Goal: Task Accomplishment & Management: Use online tool/utility

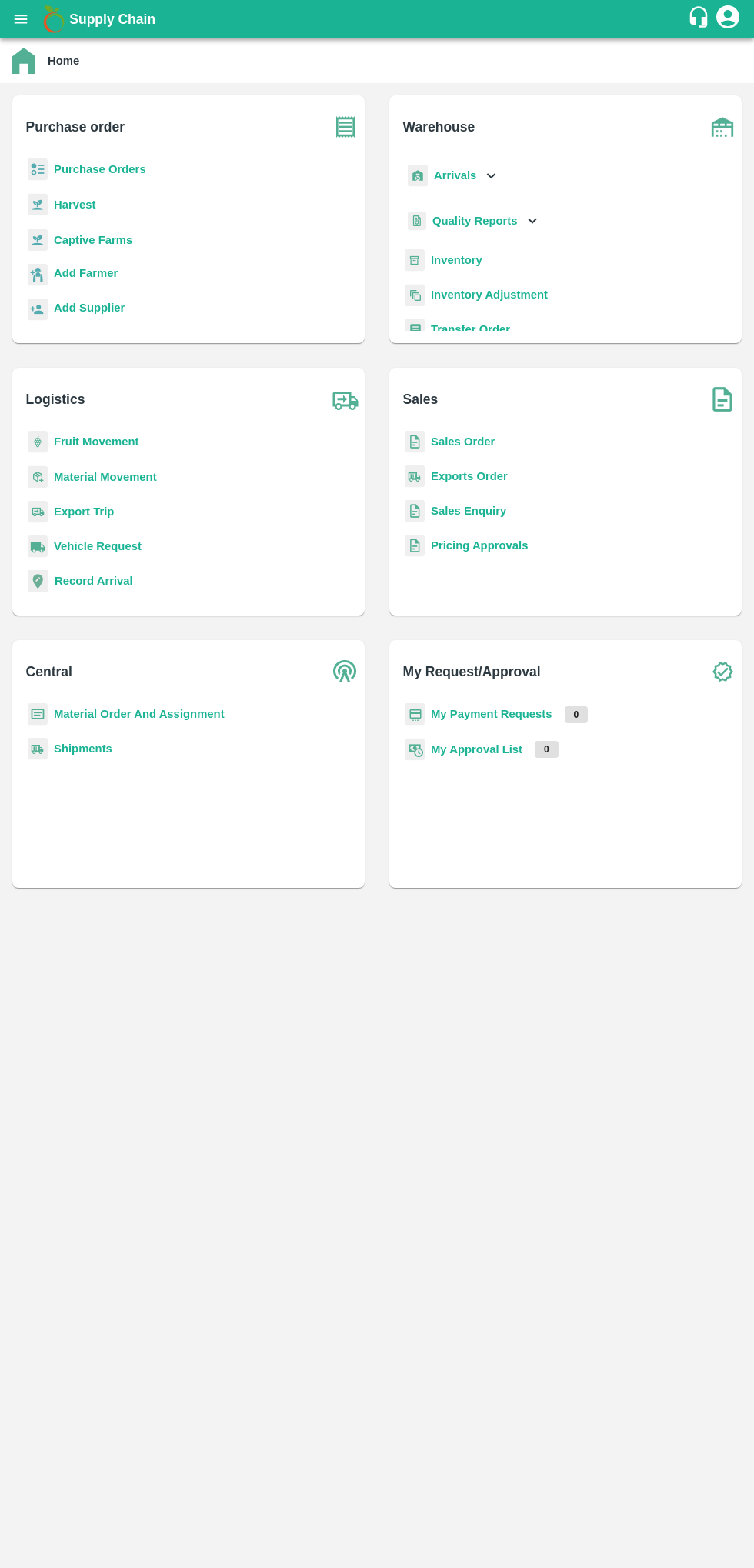
click at [21, 19] on icon "open drawer" at bounding box center [21, 18] width 13 height 8
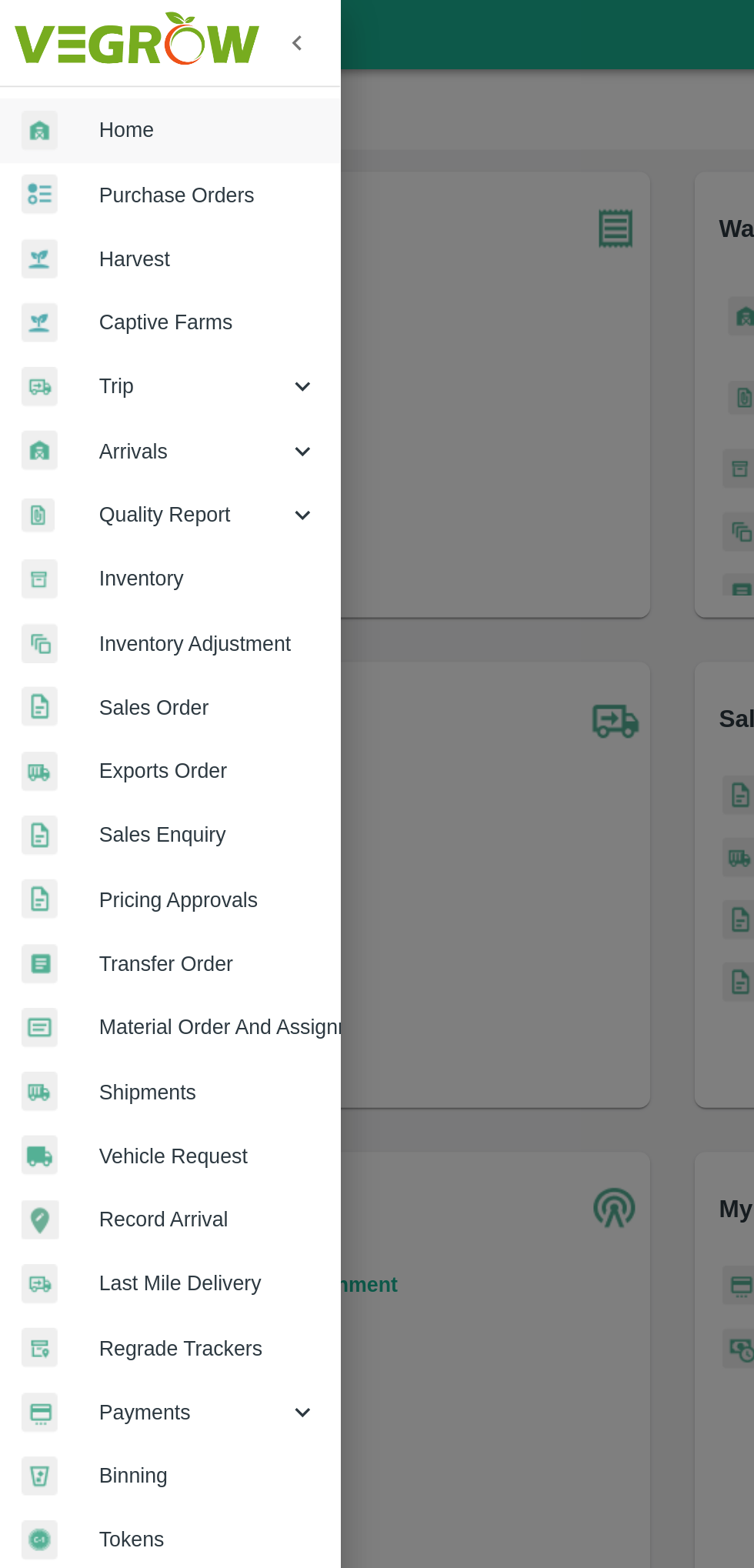
click at [139, 251] on span "Arrivals" at bounding box center [110, 250] width 105 height 17
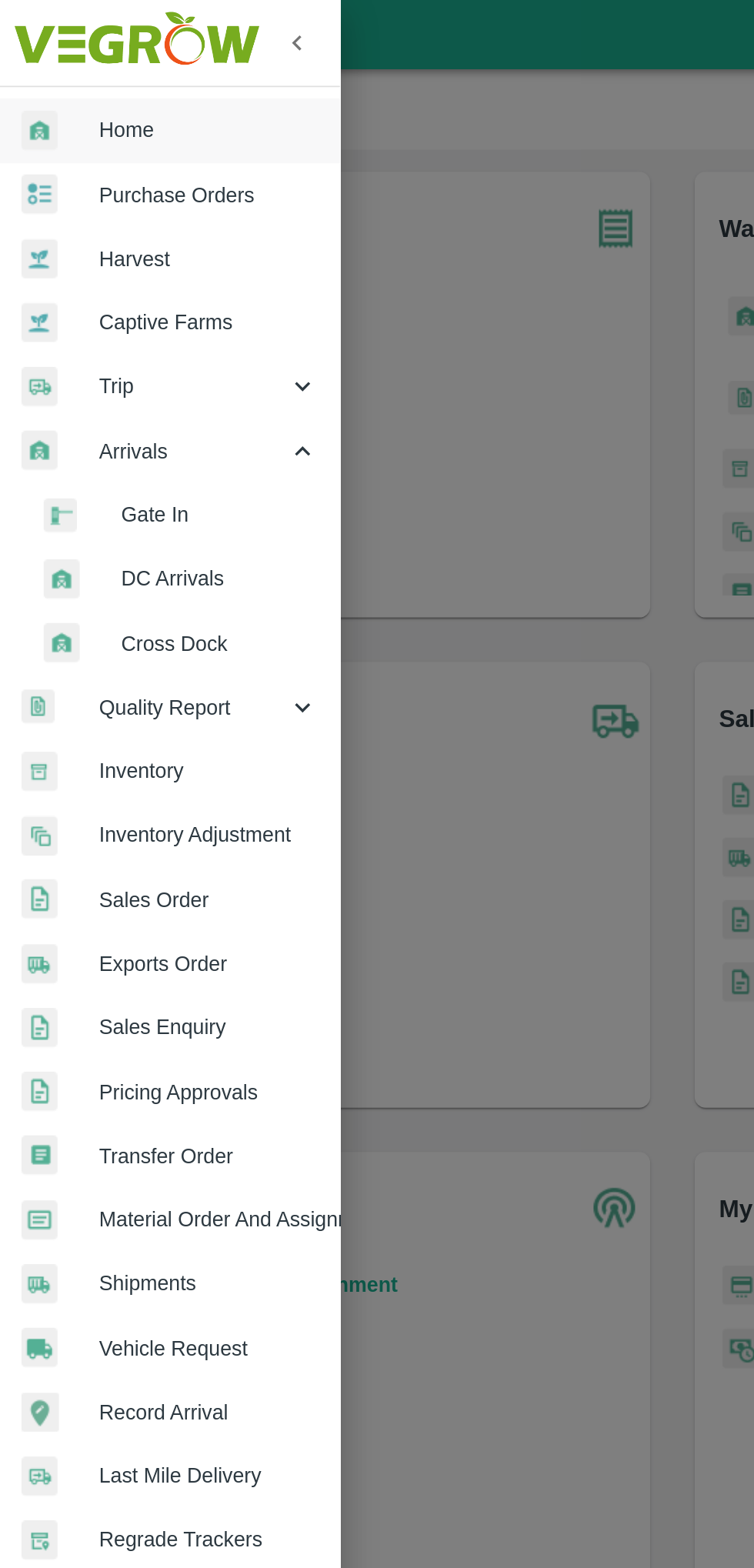
click at [138, 324] on span "DC Arrivals" at bounding box center [126, 321] width 109 height 17
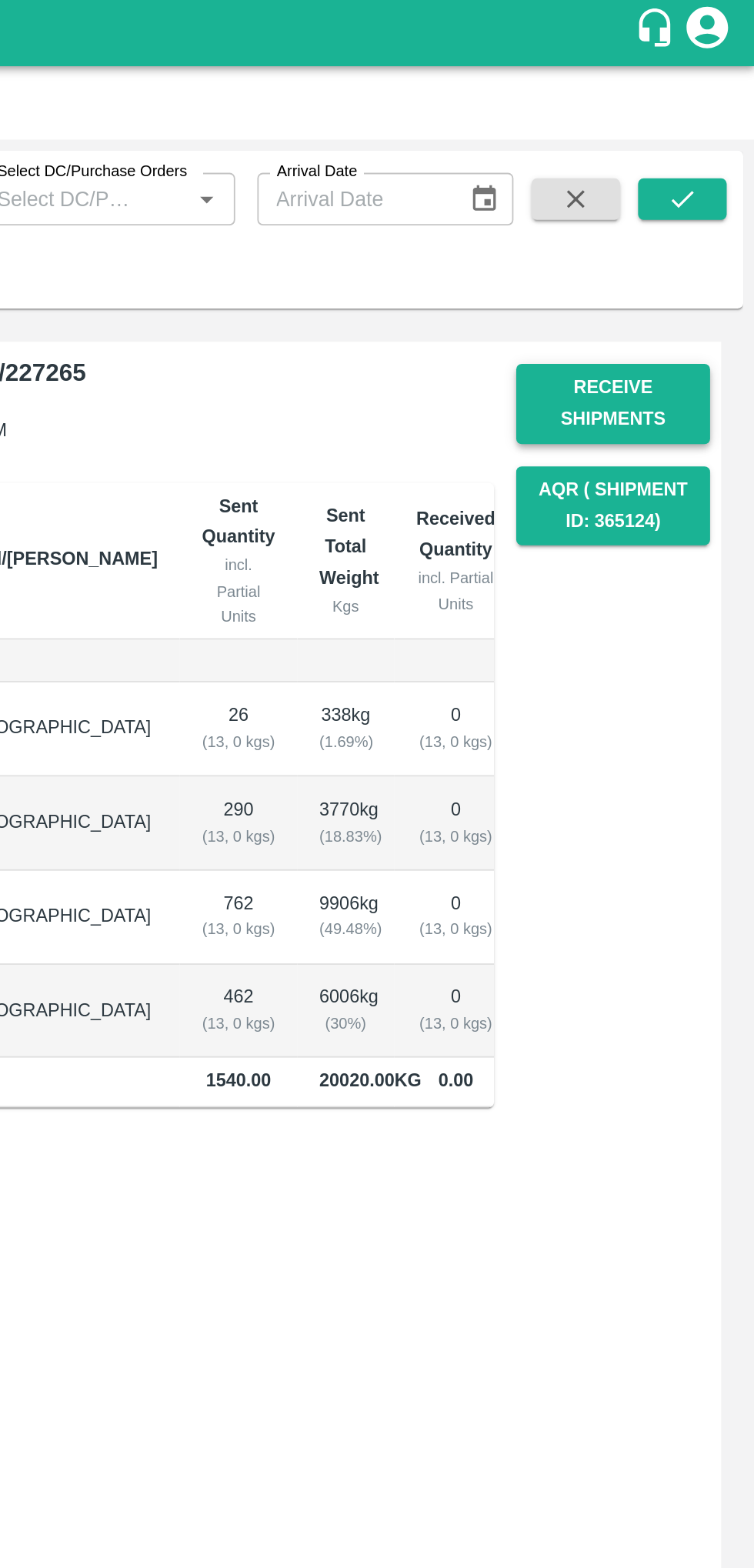
click at [688, 238] on button "Receive Shipments" at bounding box center [675, 226] width 107 height 45
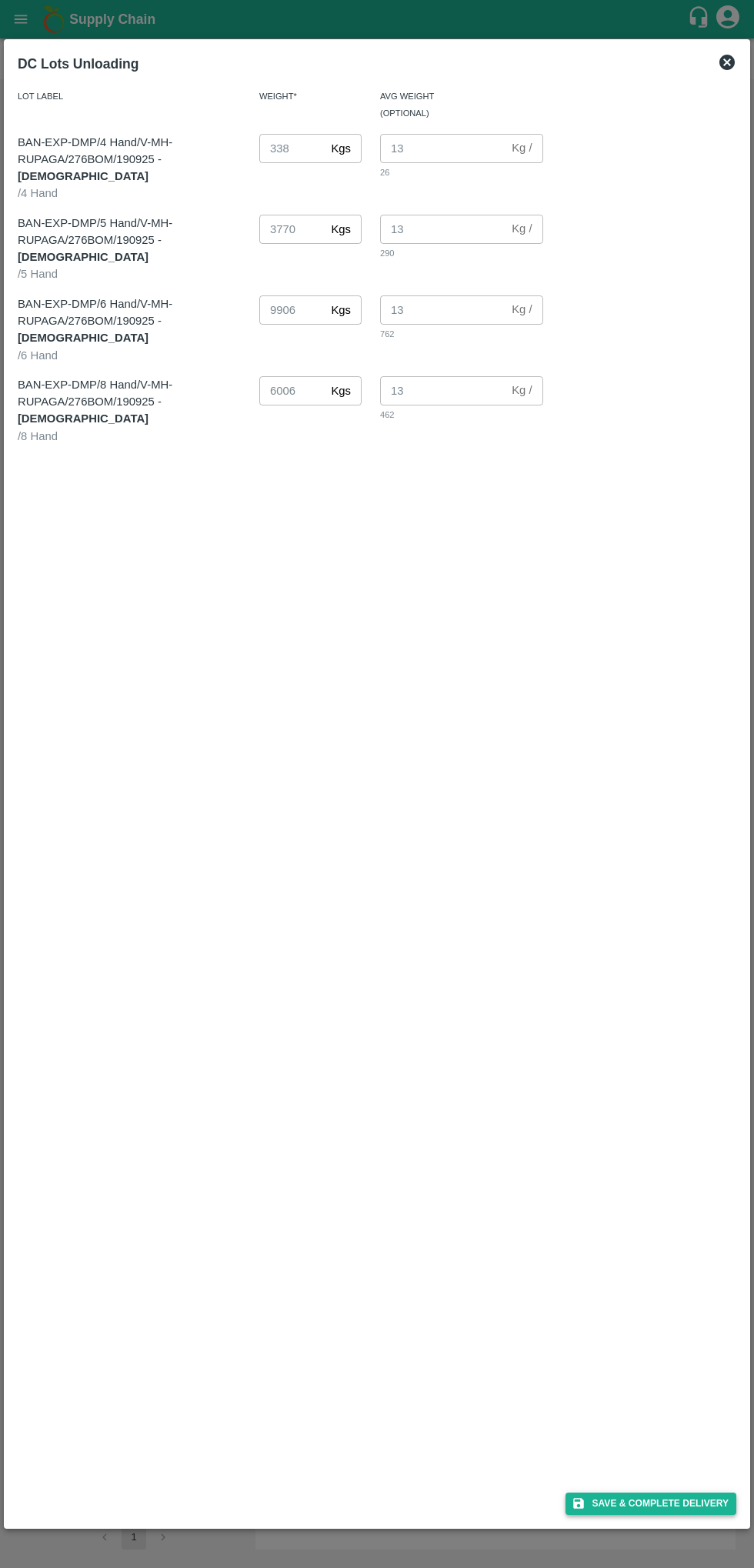
click at [693, 1507] on button "Save & Complete Delivery" at bounding box center [650, 1503] width 171 height 23
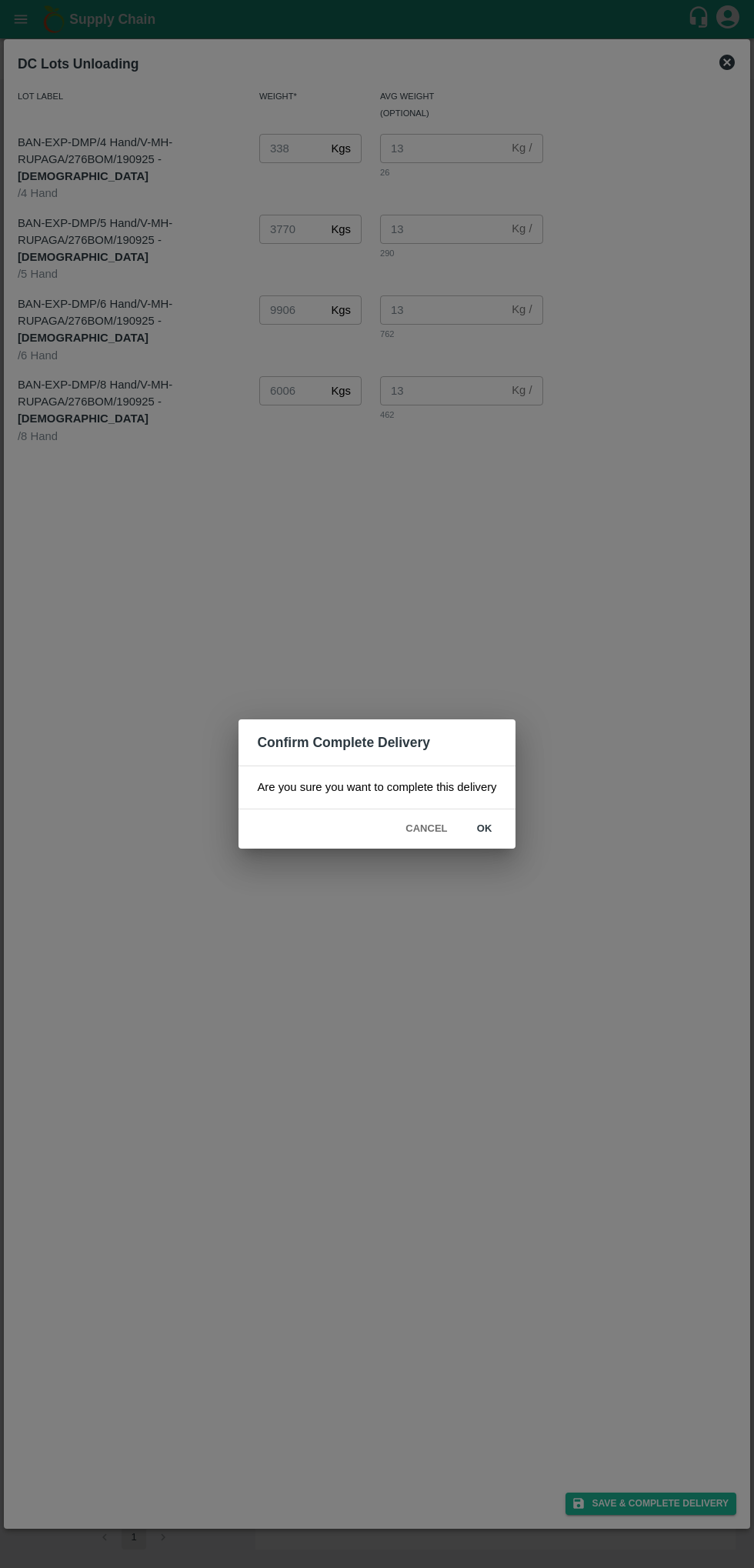
click at [485, 828] on button "ok" at bounding box center [485, 829] width 49 height 27
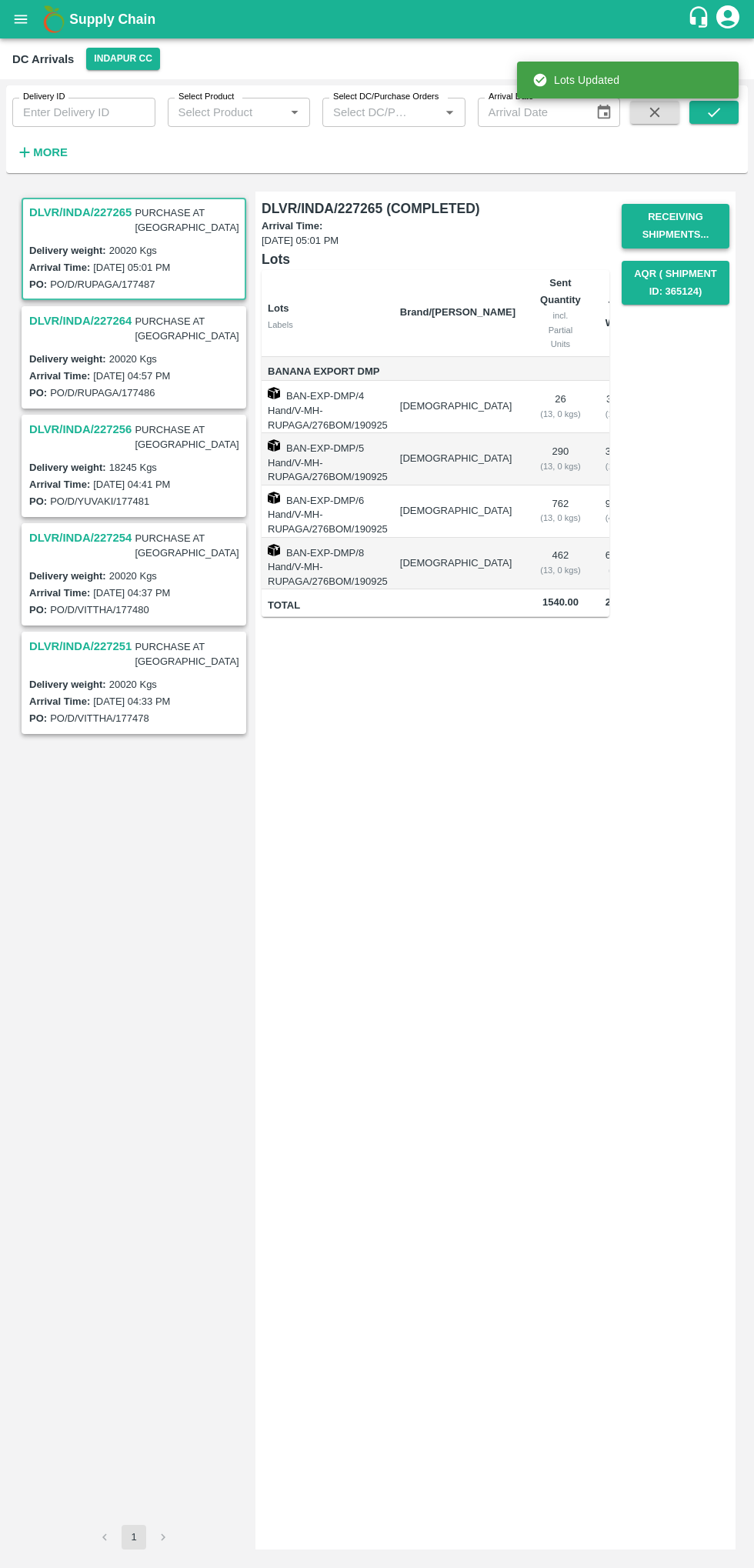
click at [699, 216] on button "Receiving Shipments..." at bounding box center [675, 226] width 107 height 45
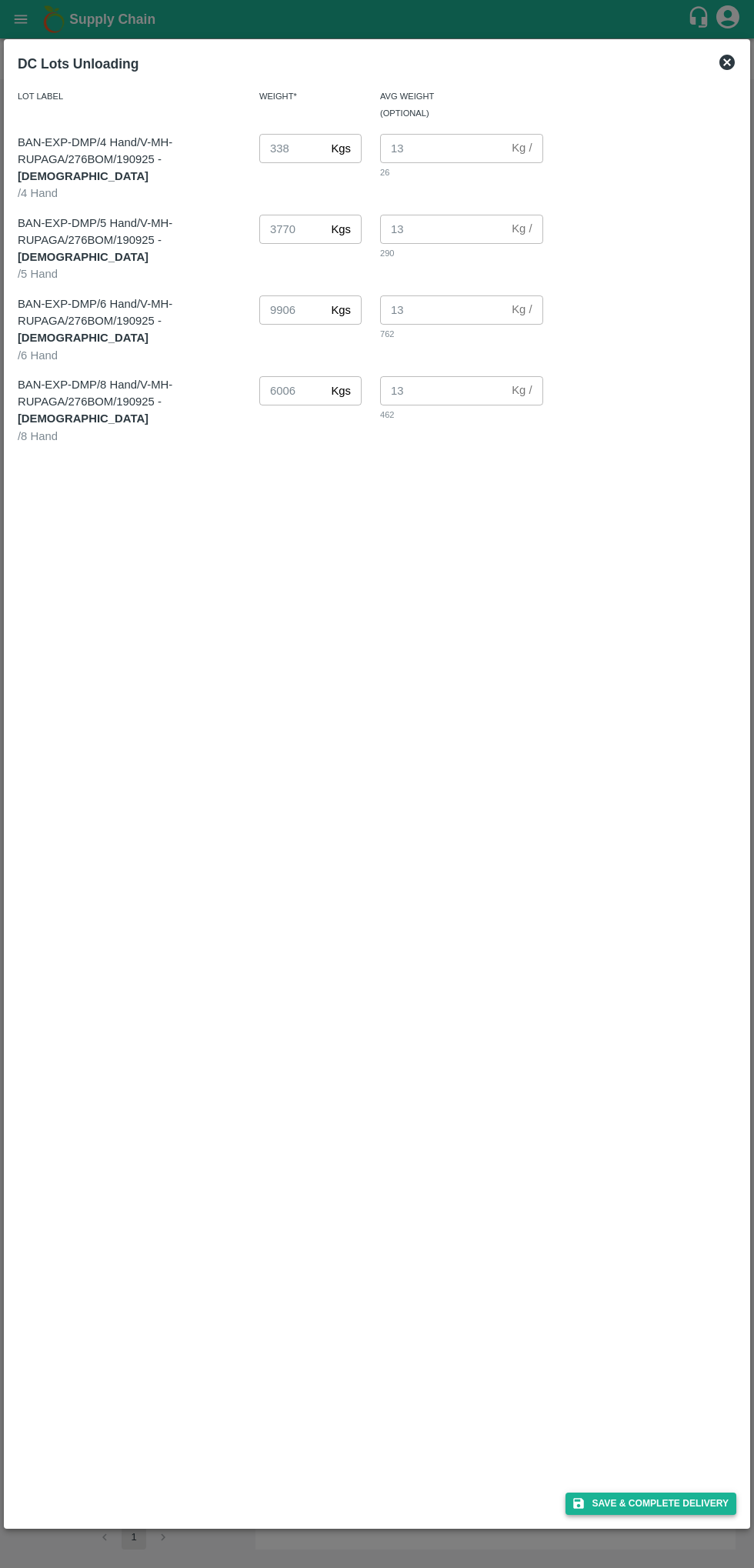
click at [675, 1502] on button "Save & Complete Delivery" at bounding box center [650, 1503] width 171 height 23
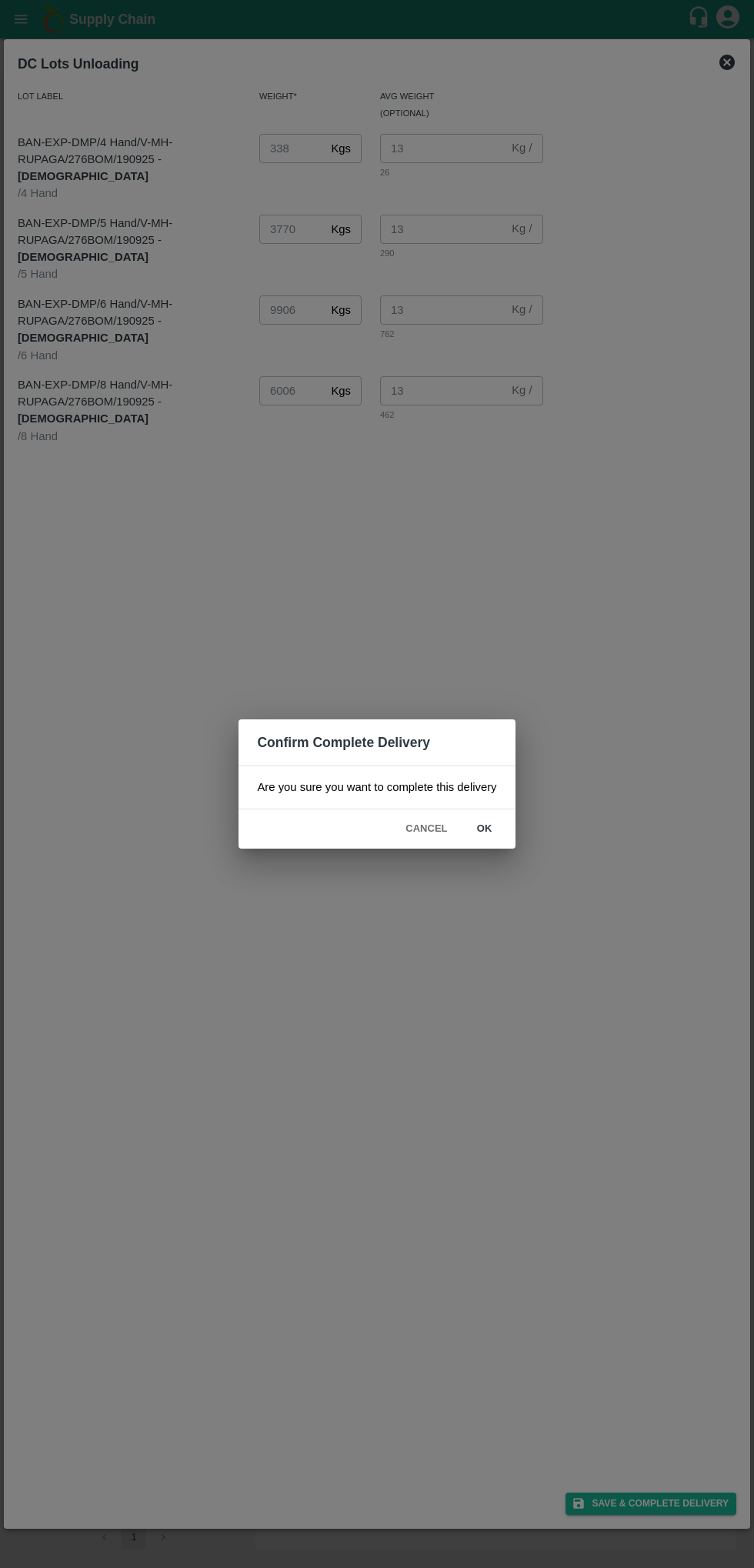
click at [510, 1212] on div "Confirm Complete Delivery Are you sure you want to complete this delivery Cance…" at bounding box center [377, 784] width 754 height 1568
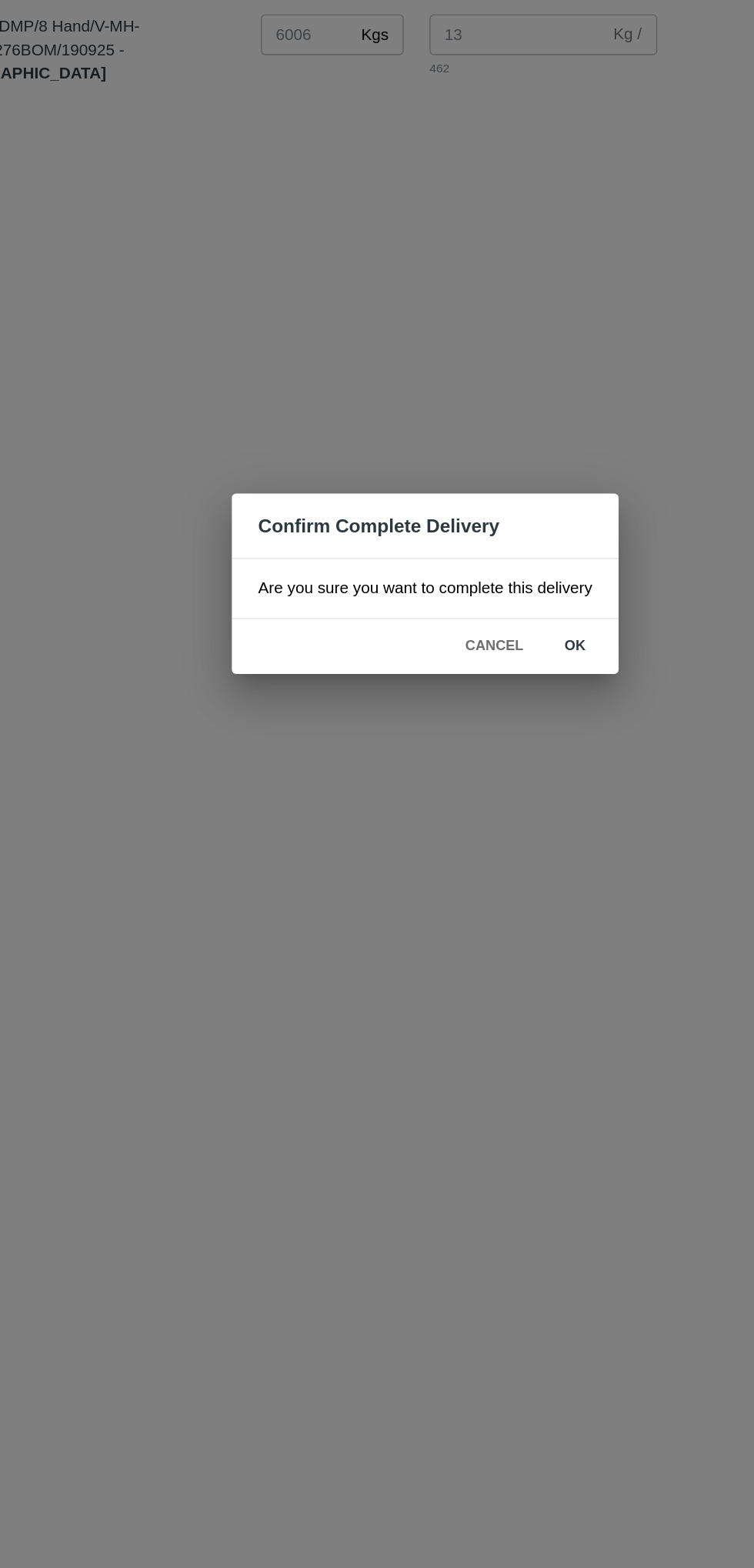
click at [484, 831] on button "ok" at bounding box center [485, 829] width 49 height 27
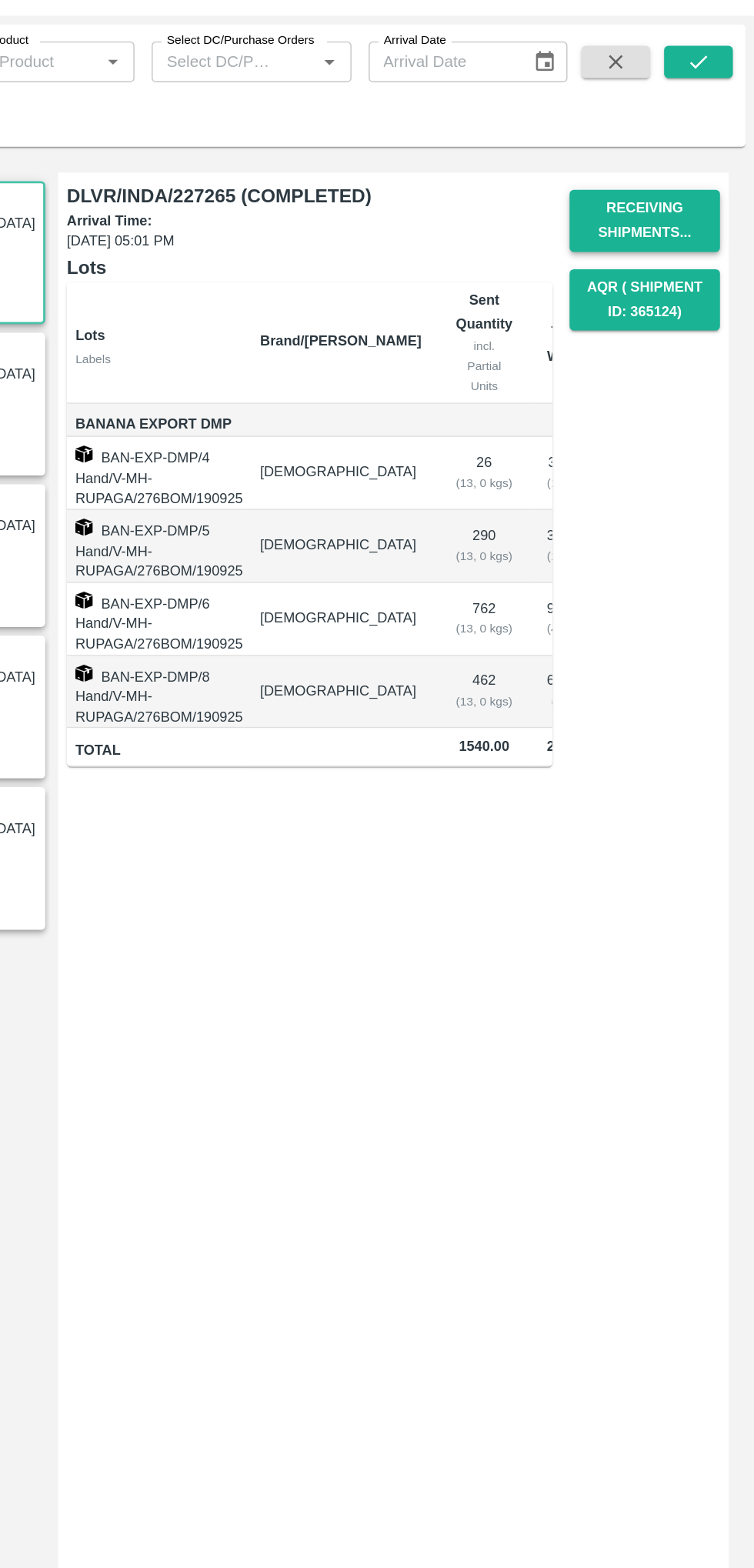
click at [675, 221] on button "Receiving Shipments..." at bounding box center [675, 226] width 107 height 45
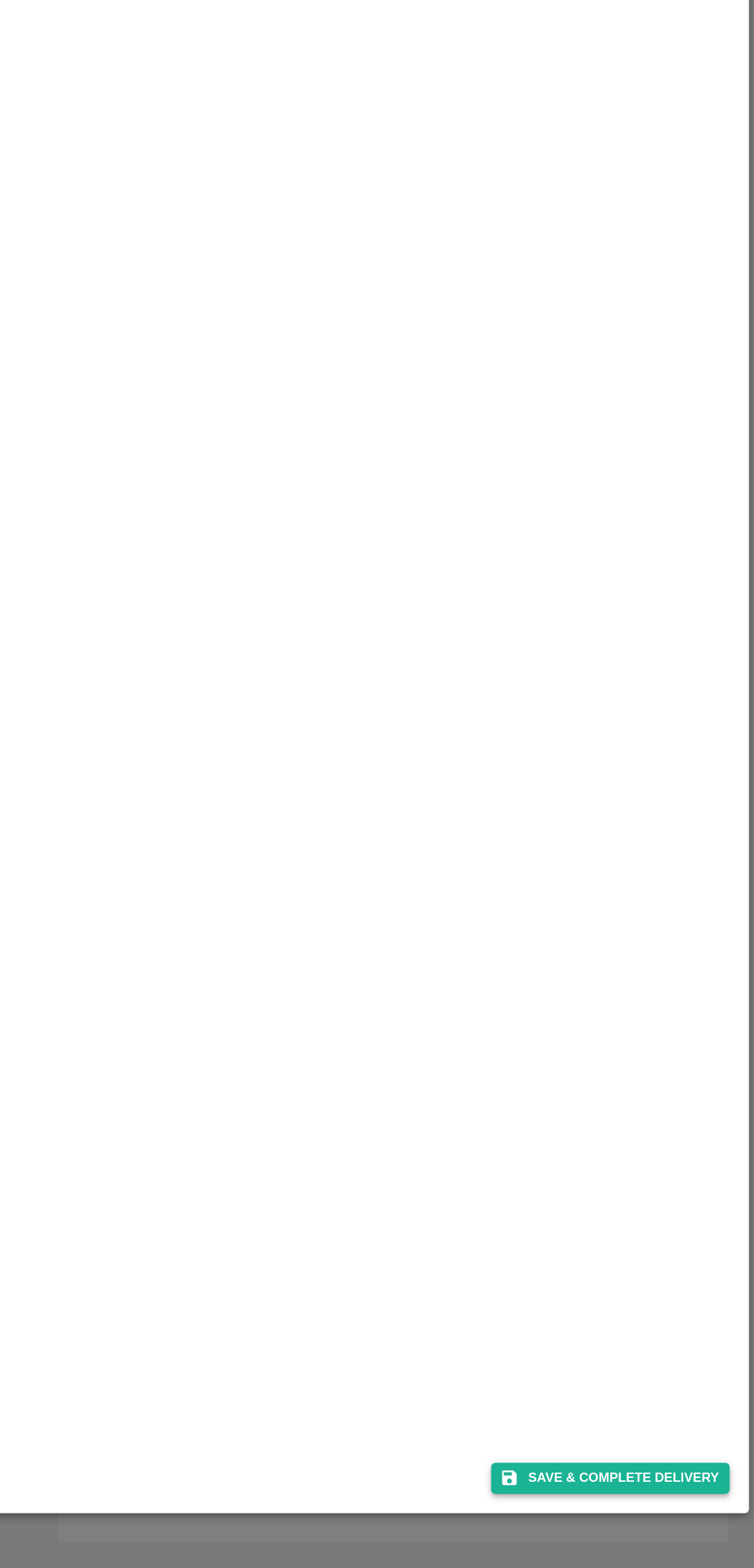
click at [634, 1506] on button "Save & Complete Delivery" at bounding box center [650, 1503] width 171 height 23
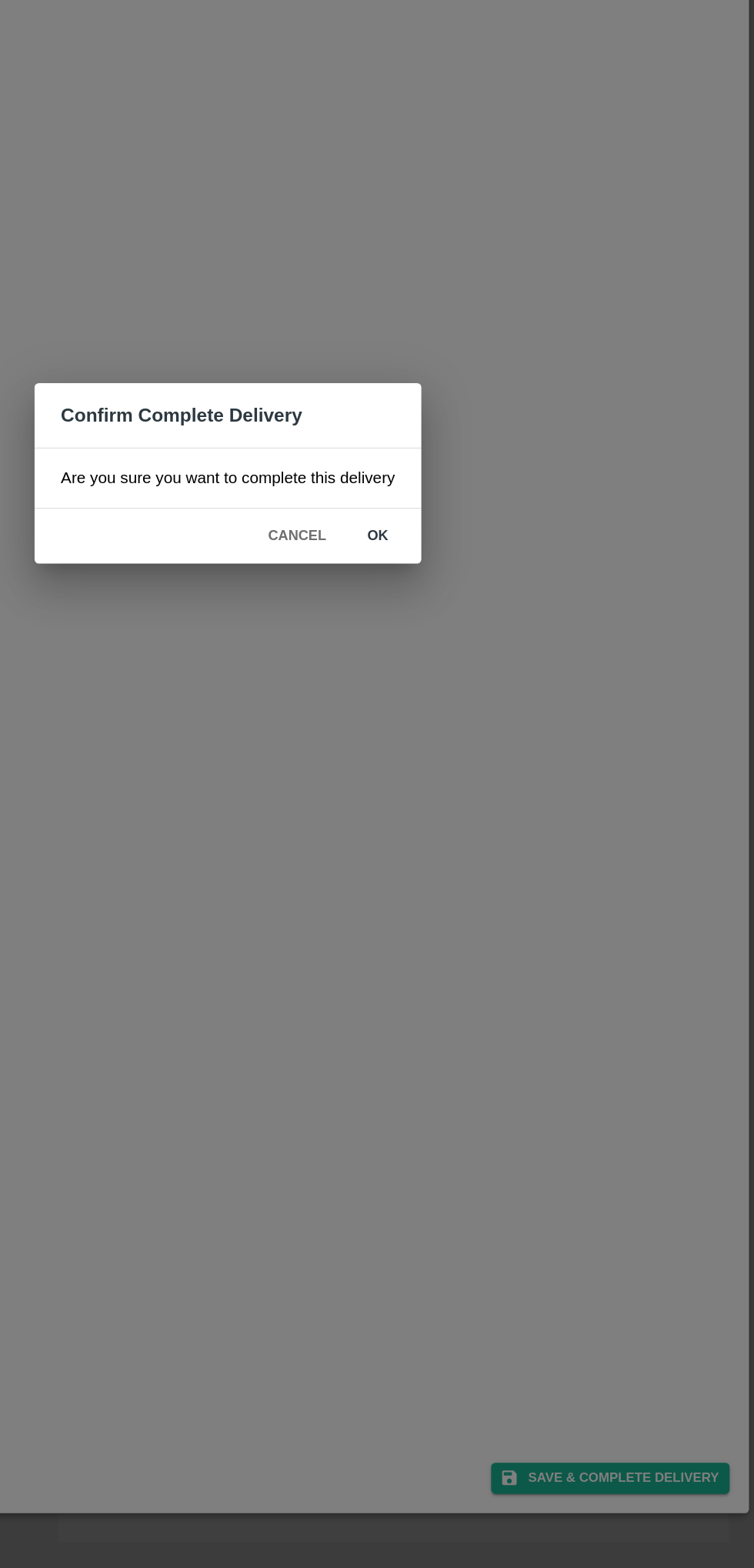
click at [480, 829] on button "ok" at bounding box center [485, 829] width 49 height 27
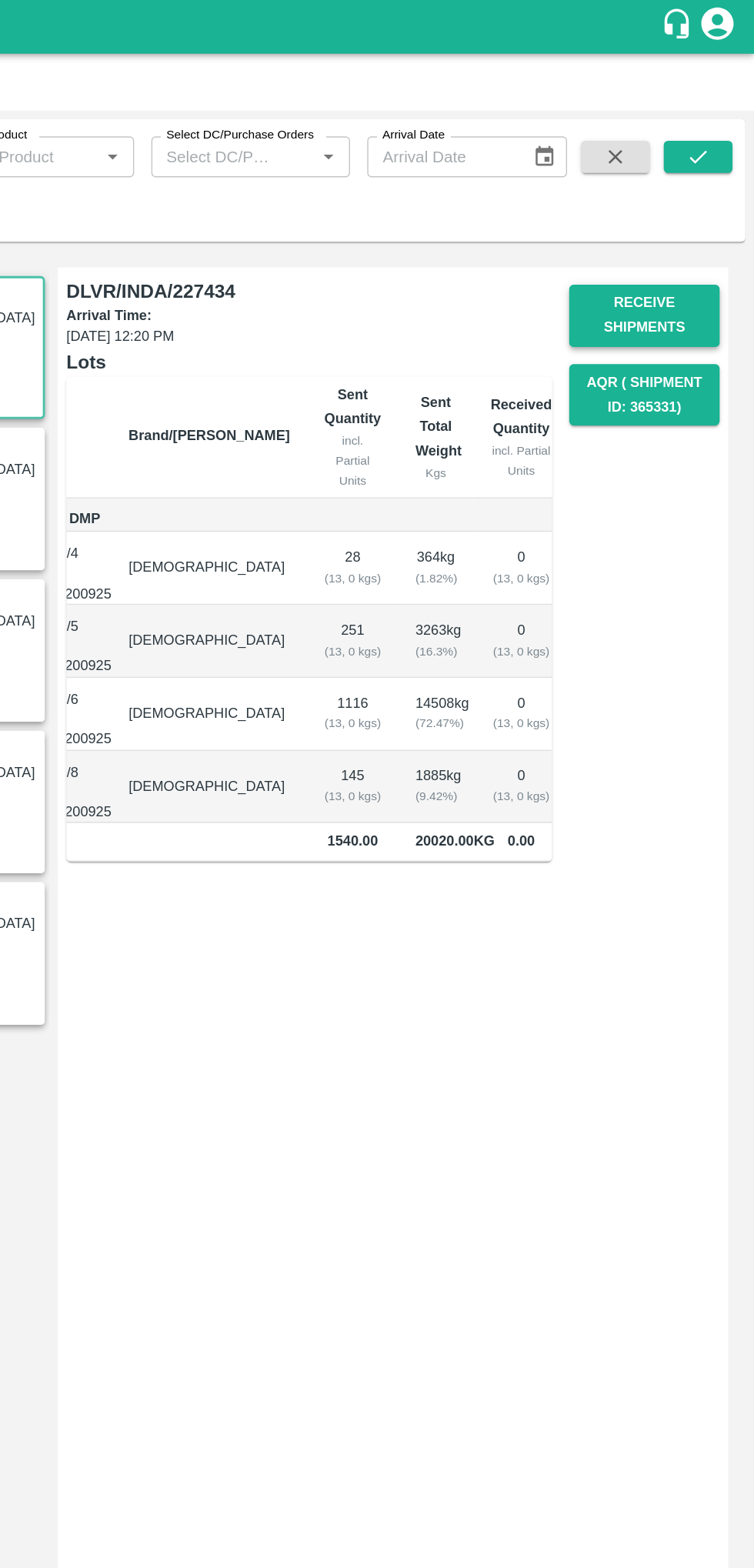
click at [650, 212] on button "Receive Shipments" at bounding box center [675, 226] width 107 height 45
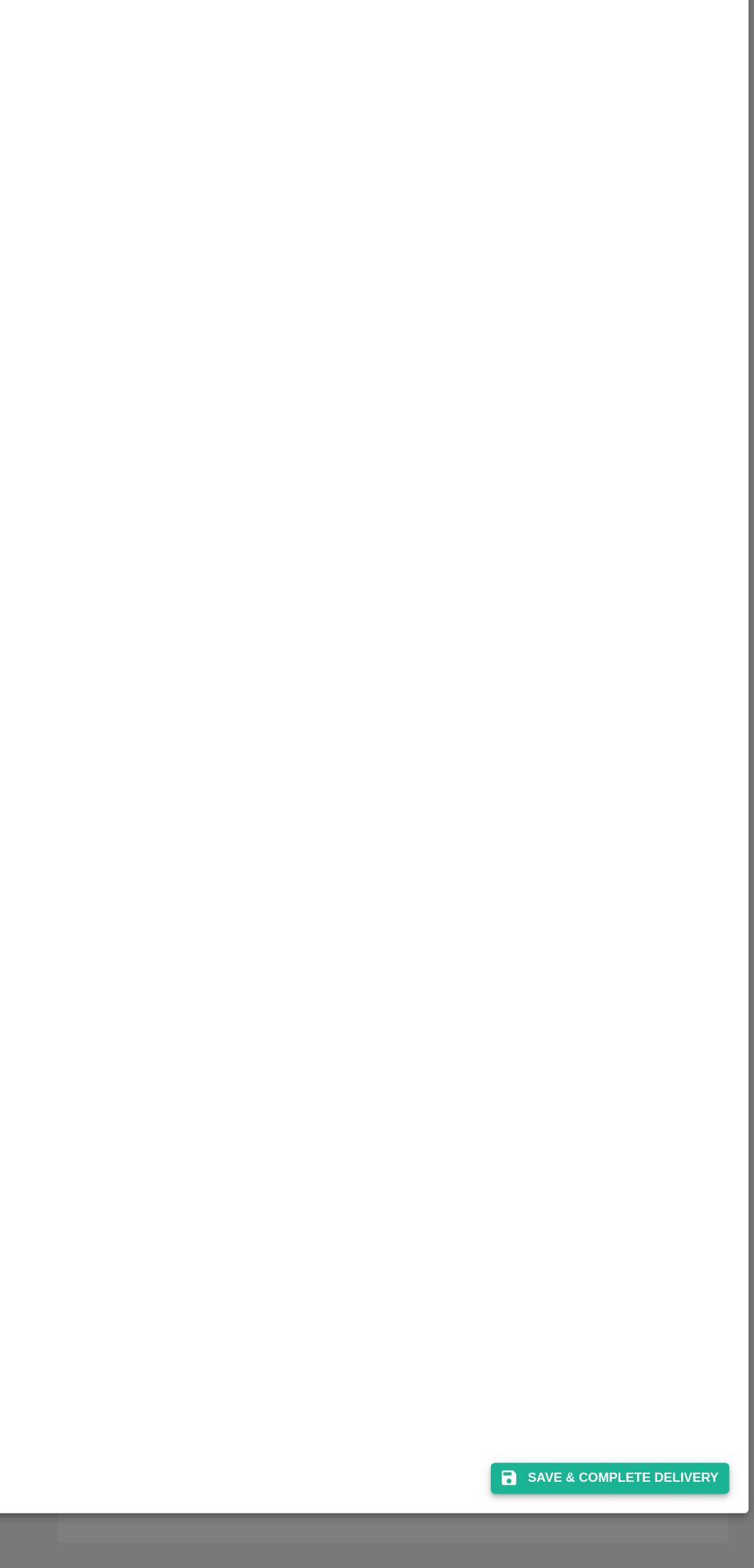
click at [628, 1499] on button "Save & Complete Delivery" at bounding box center [650, 1503] width 171 height 23
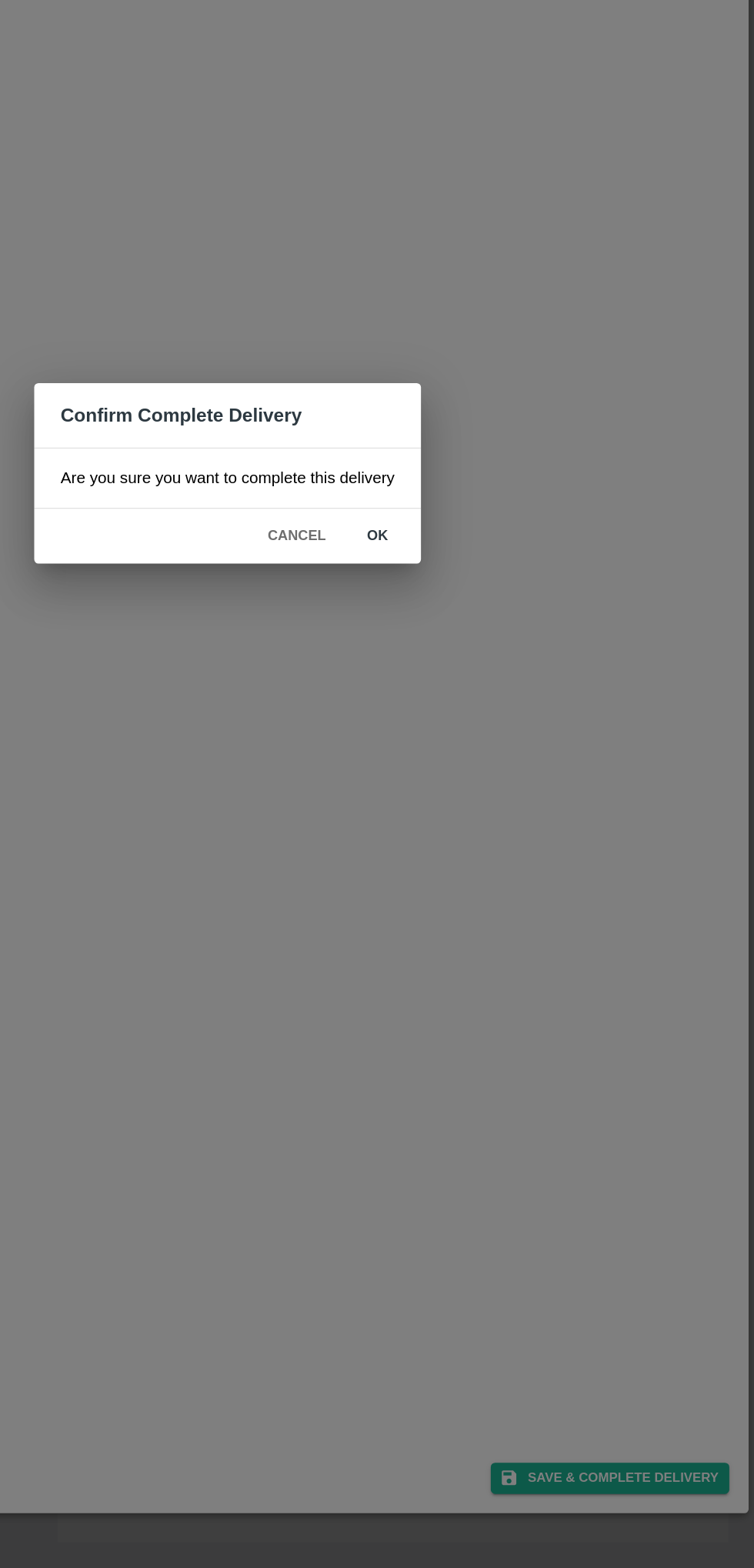
click at [480, 828] on button "ok" at bounding box center [485, 829] width 49 height 27
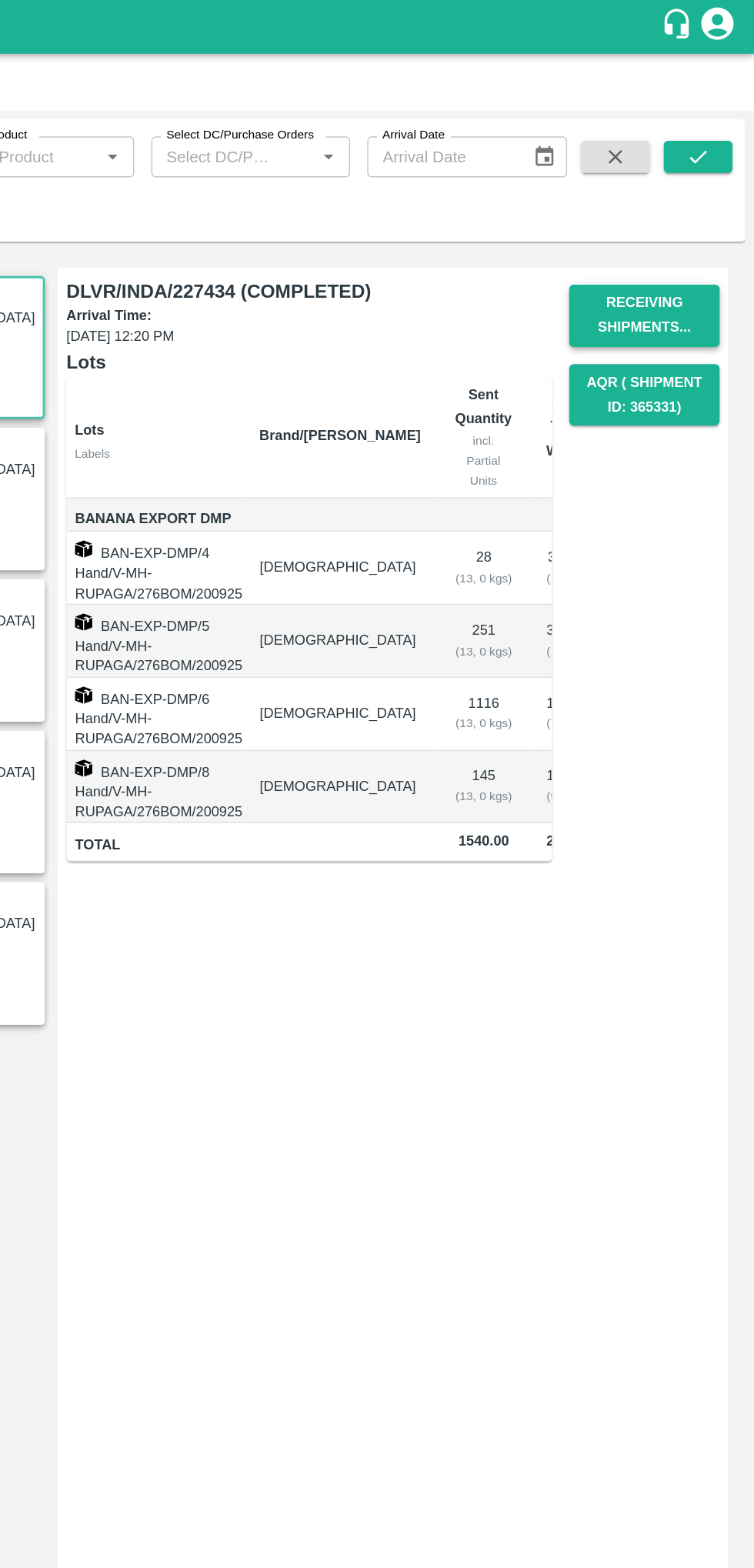
click at [664, 218] on button "Receiving Shipments..." at bounding box center [675, 226] width 107 height 45
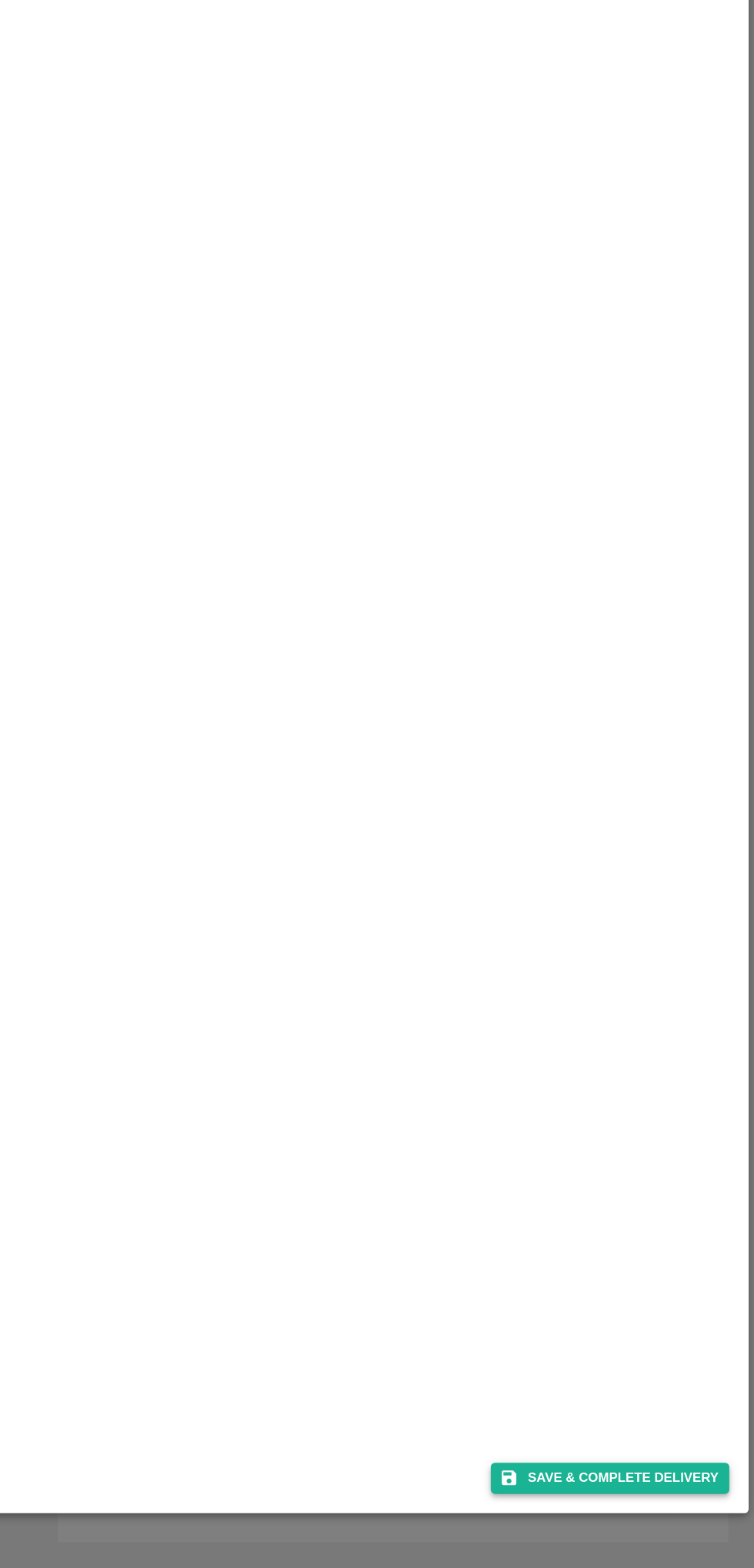
click at [617, 1500] on button "Save & Complete Delivery" at bounding box center [650, 1503] width 171 height 23
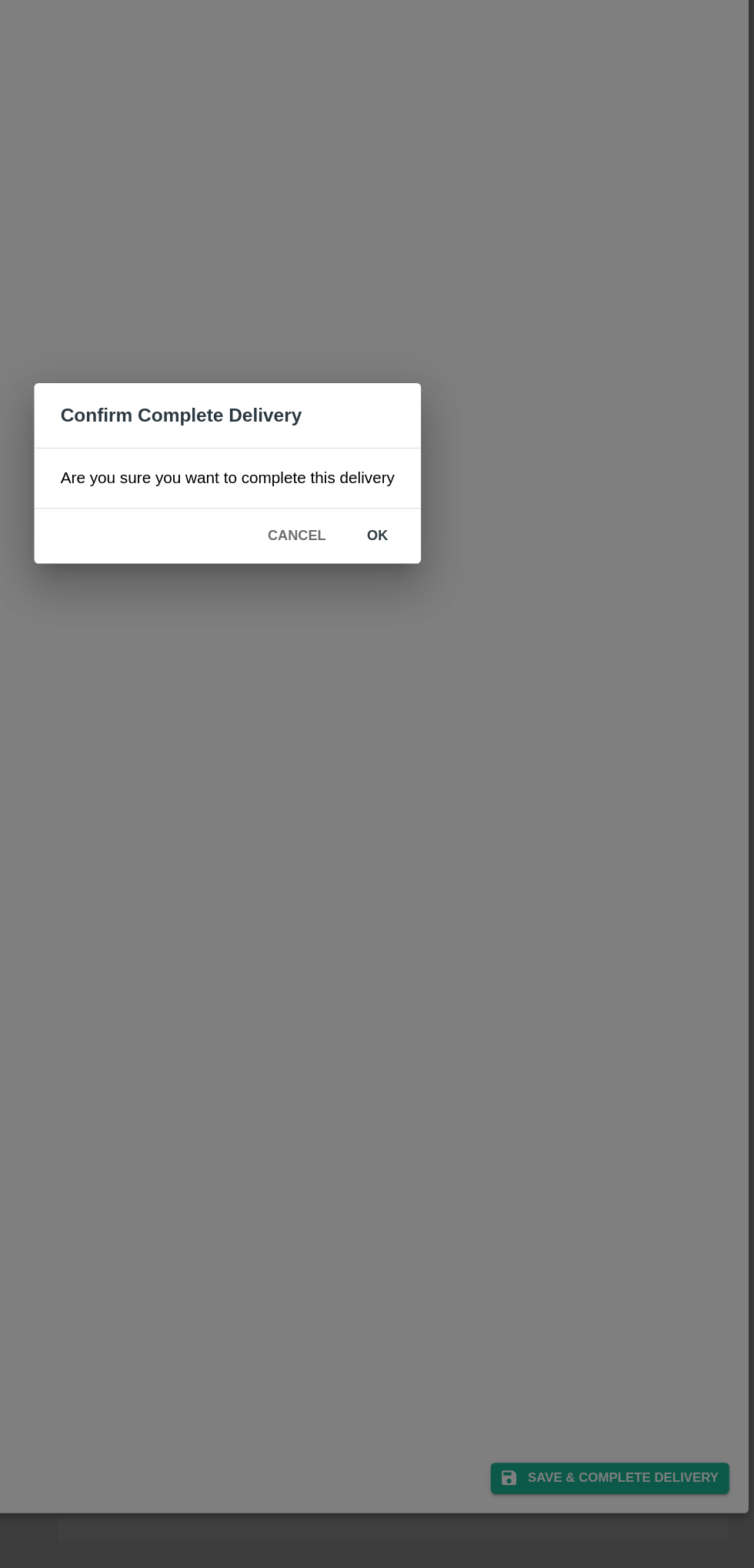
click at [484, 828] on button "ok" at bounding box center [485, 829] width 49 height 27
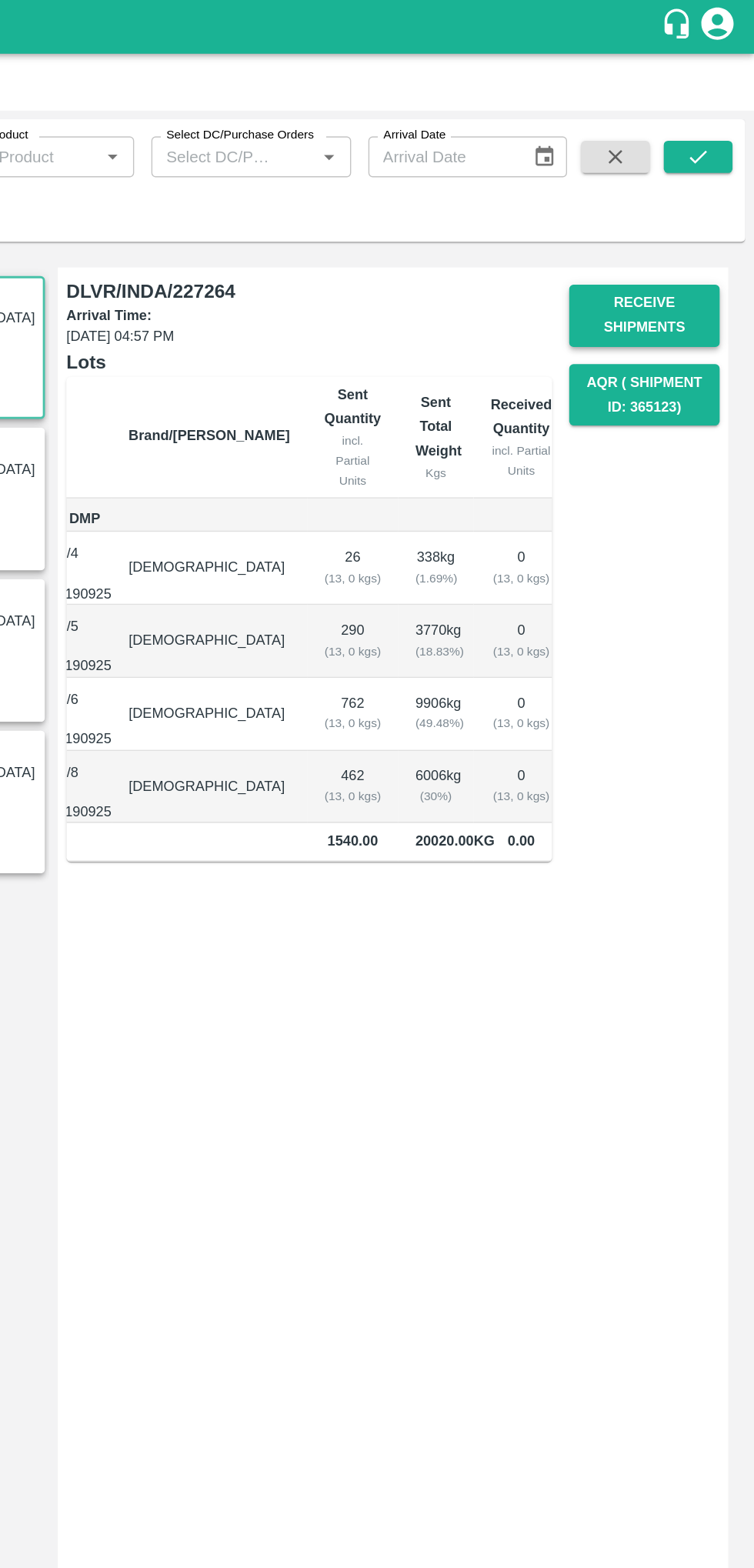
click at [667, 223] on button "Receive Shipments" at bounding box center [675, 226] width 107 height 45
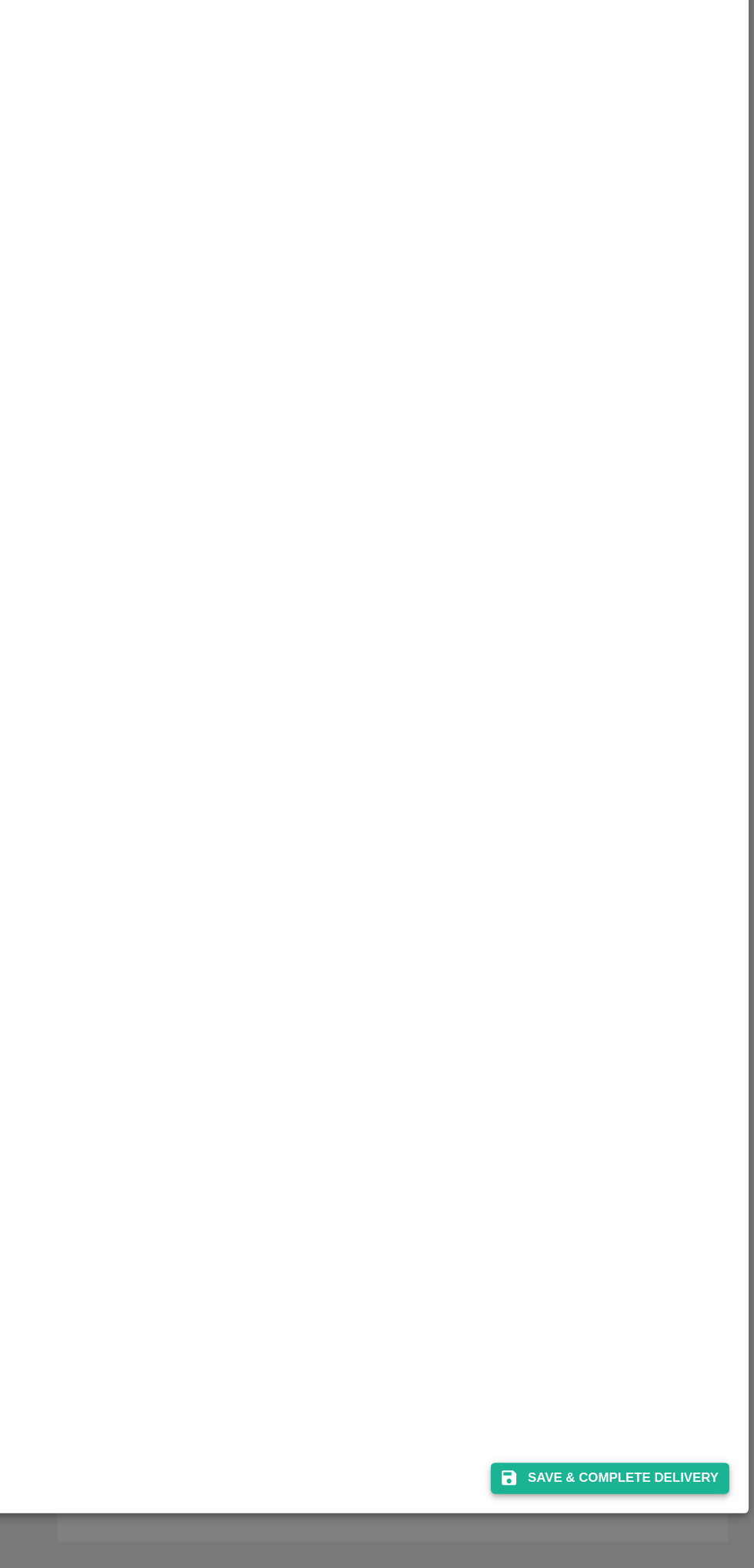
click at [638, 1503] on button "Save & Complete Delivery" at bounding box center [650, 1503] width 171 height 23
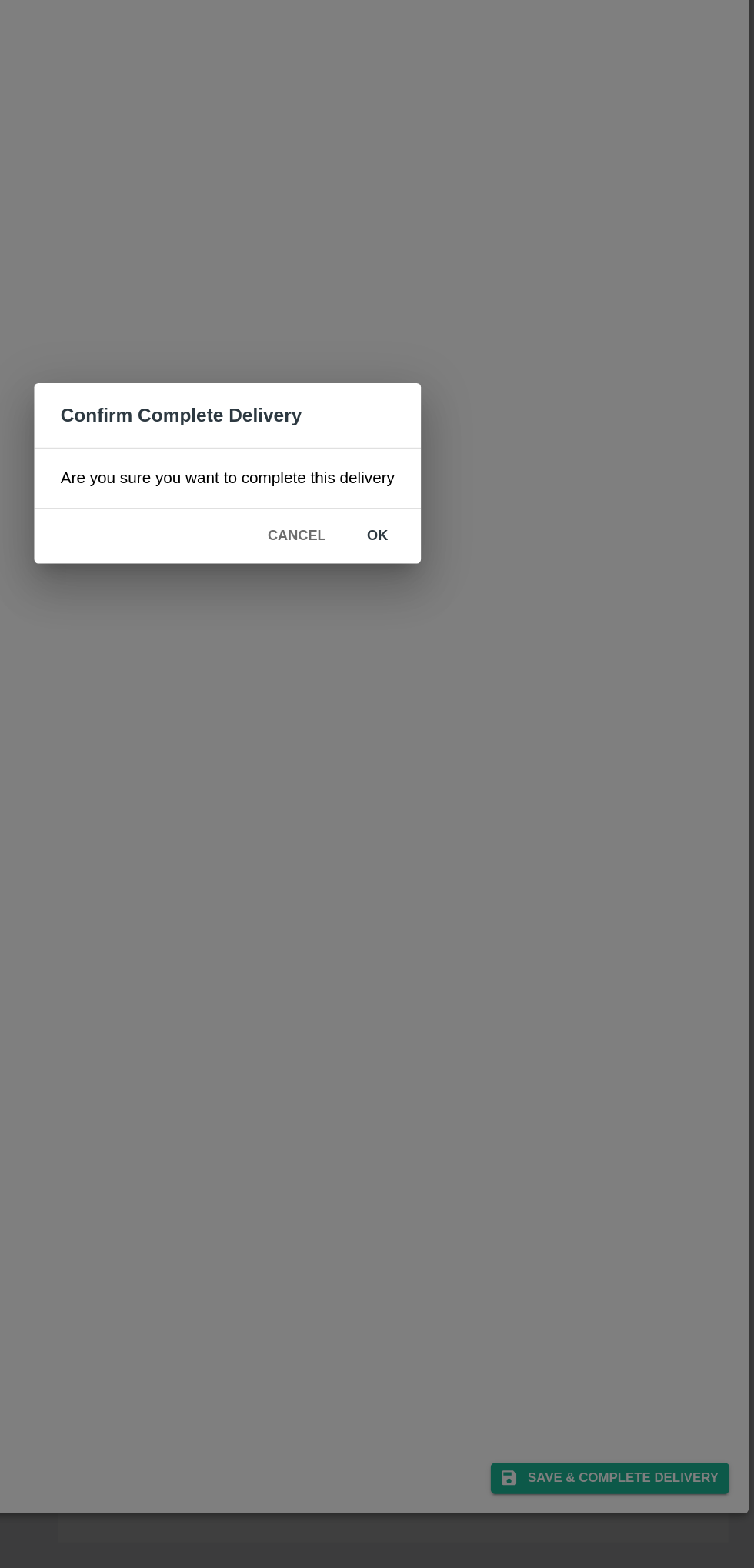
click at [480, 824] on button "ok" at bounding box center [485, 829] width 49 height 27
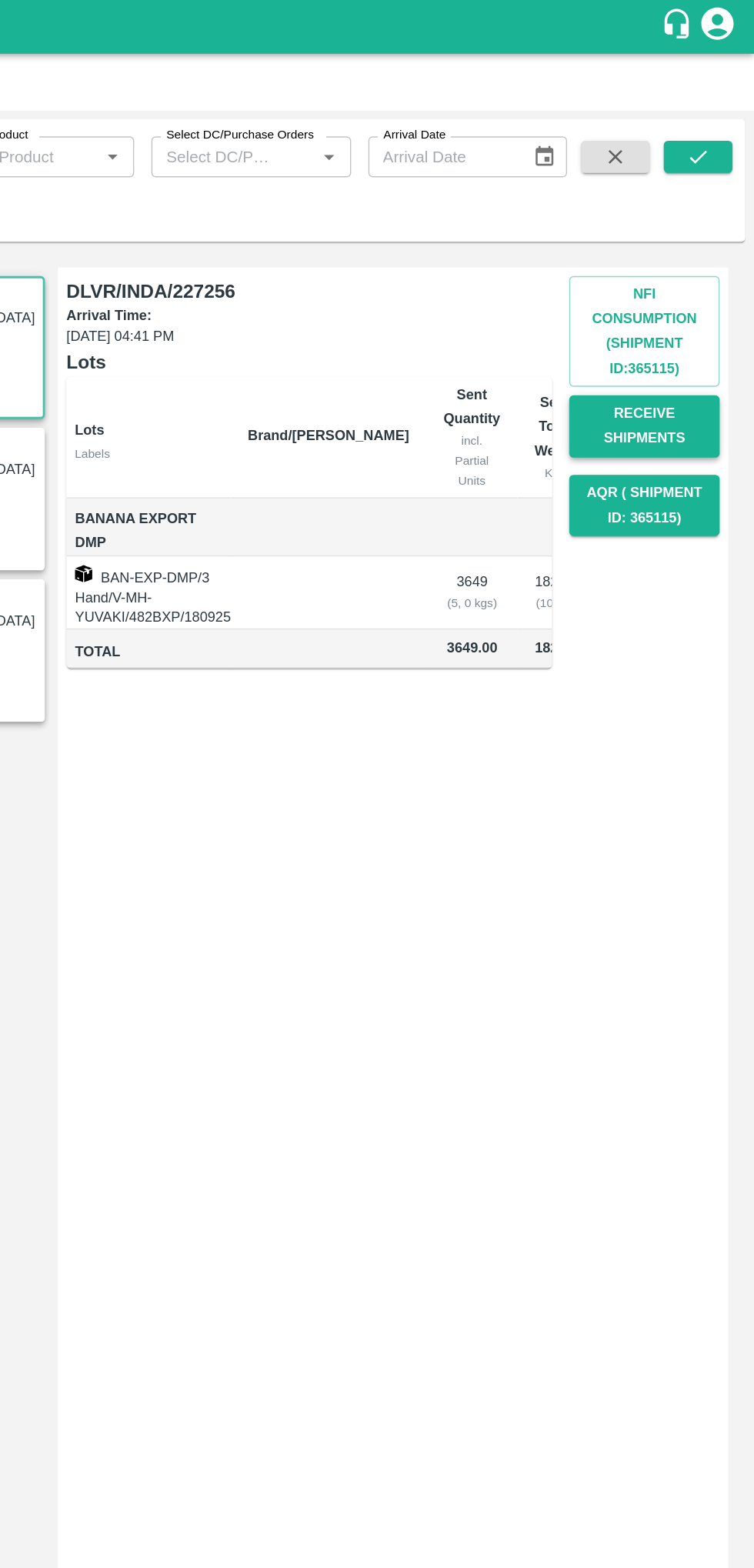
click at [664, 309] on button "Receive Shipments" at bounding box center [675, 305] width 107 height 45
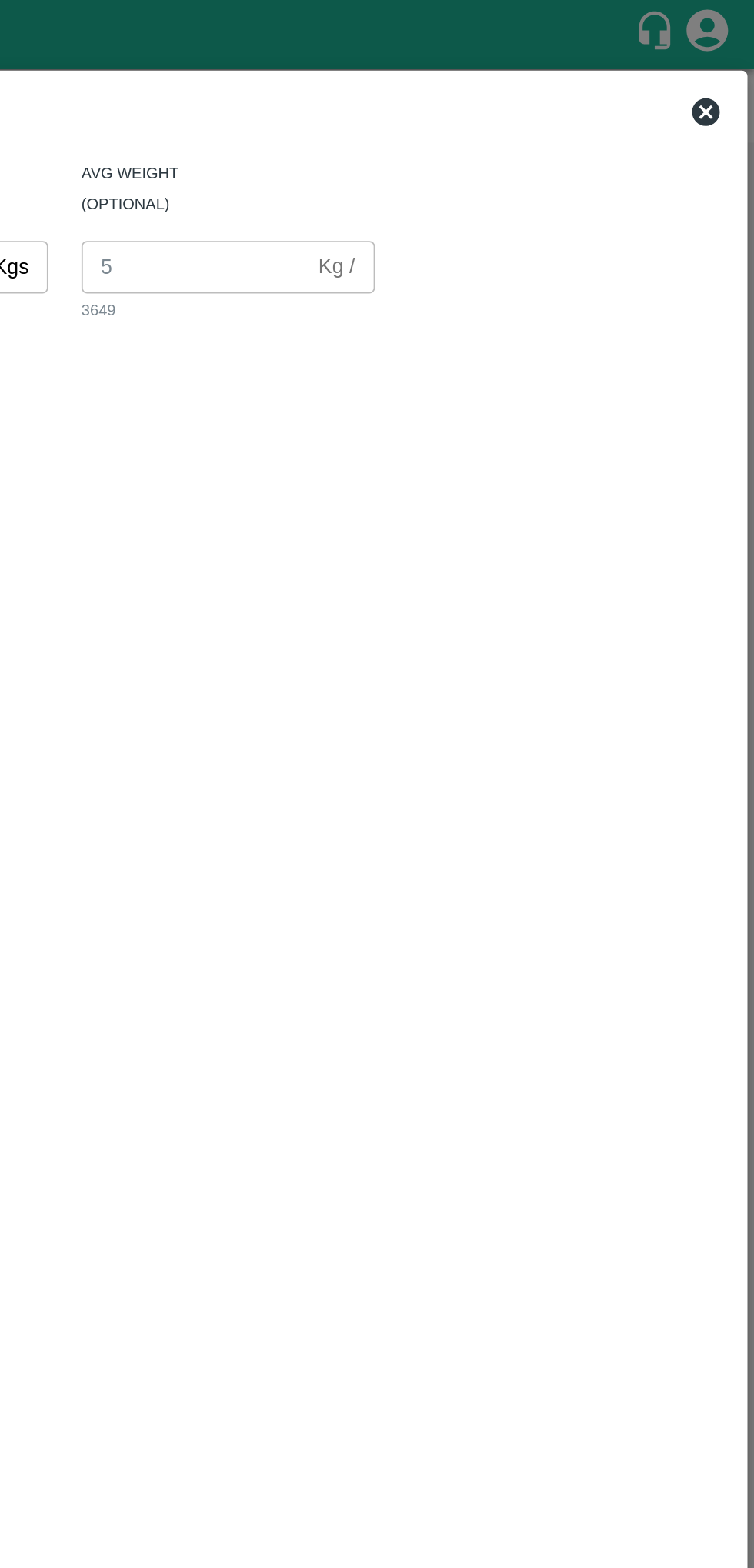
click at [725, 57] on icon at bounding box center [726, 62] width 15 height 15
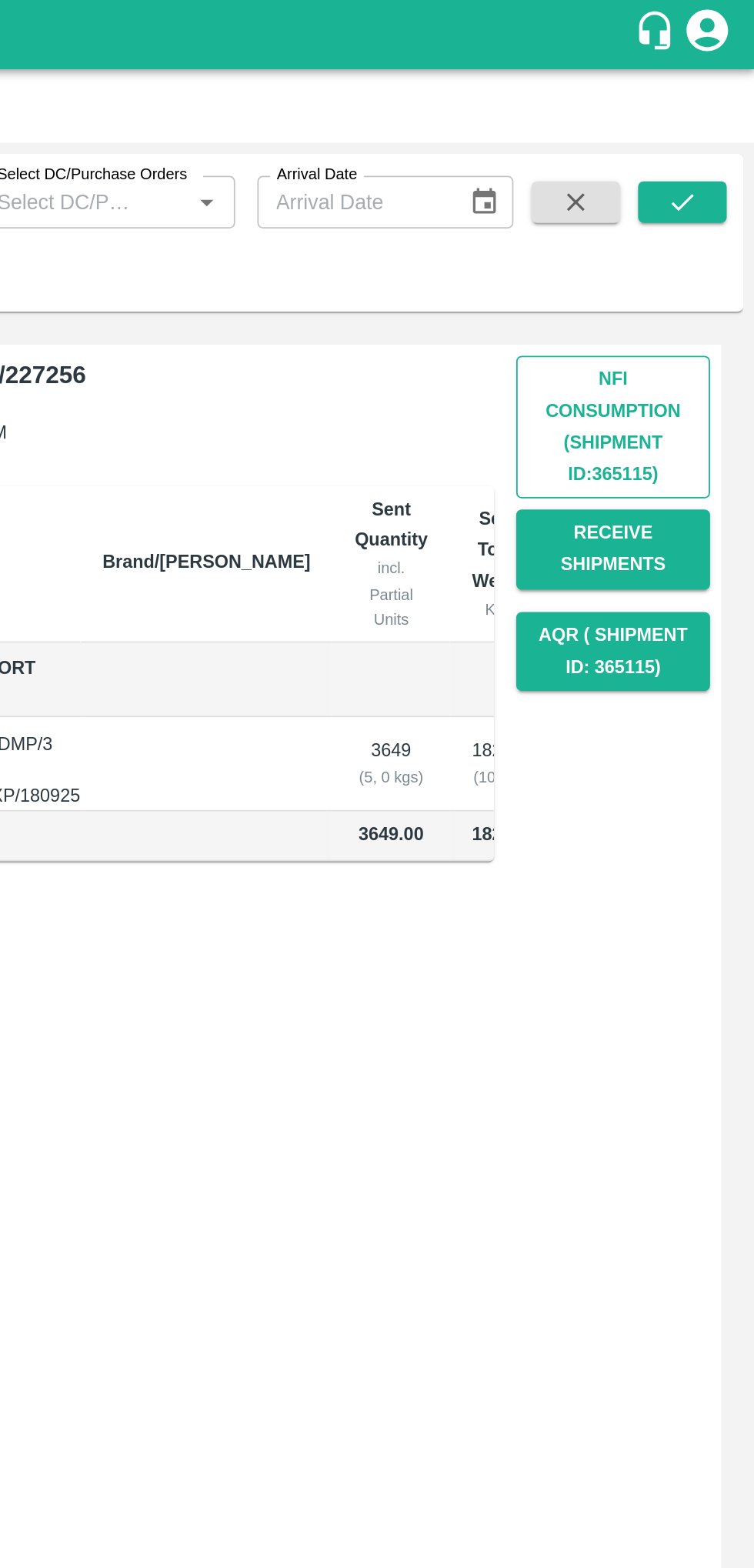
click at [674, 238] on button "Nfi Consumption (SHIPMENT ID: 365115 )" at bounding box center [675, 237] width 107 height 79
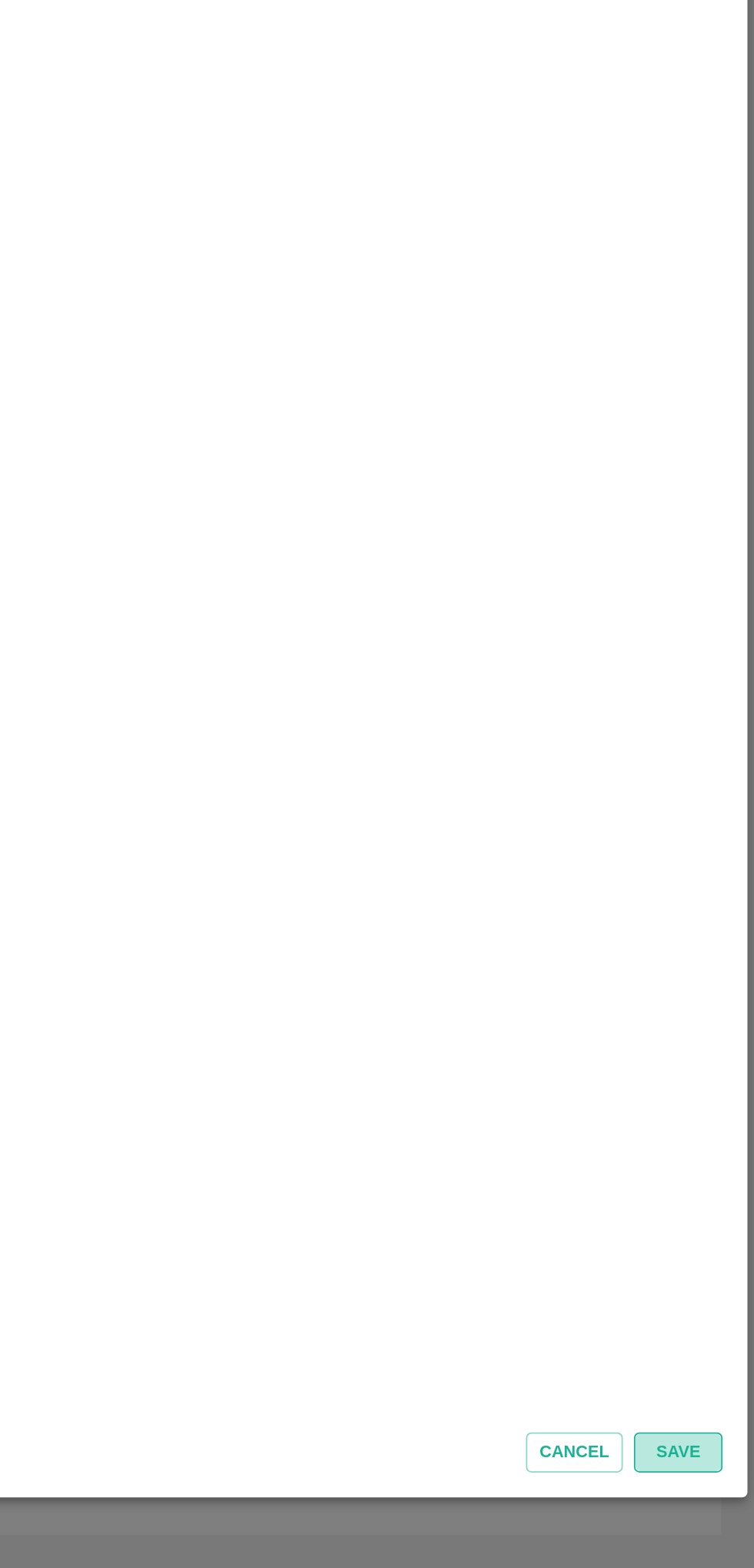
click at [705, 1498] on button "Save" at bounding box center [711, 1503] width 49 height 23
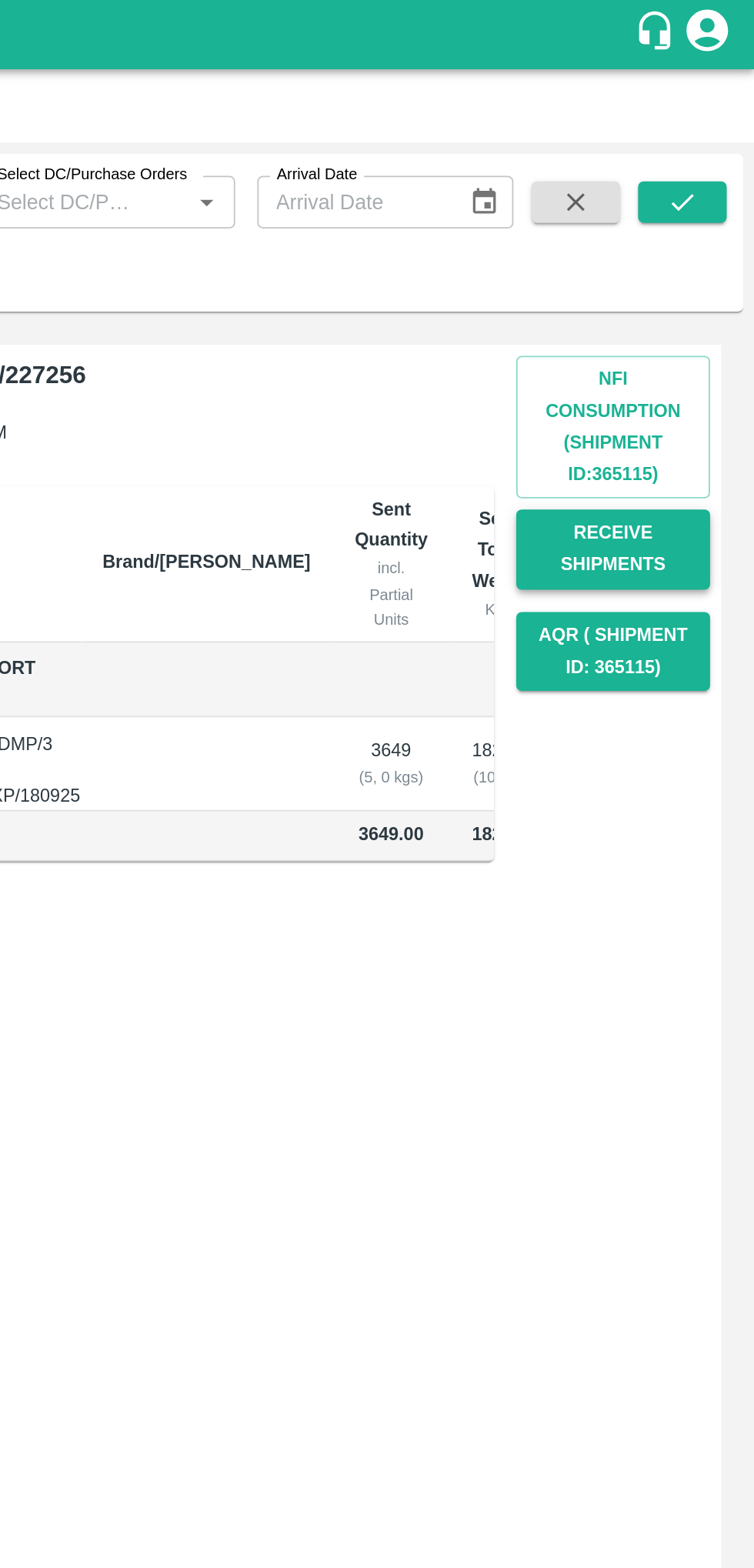
click at [659, 312] on button "Receive Shipments" at bounding box center [675, 305] width 107 height 45
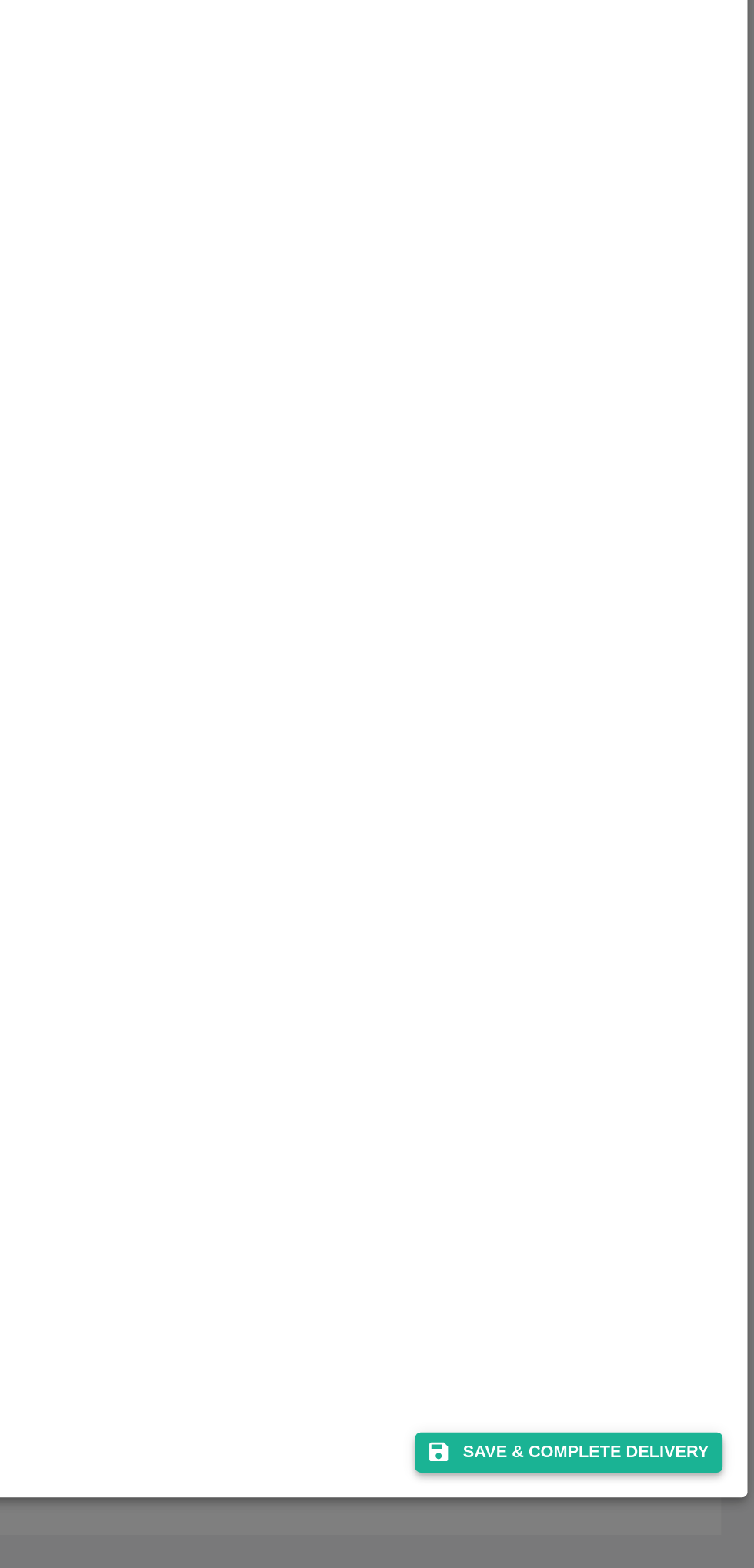
click at [633, 1503] on button "Save & Complete Delivery" at bounding box center [650, 1503] width 171 height 23
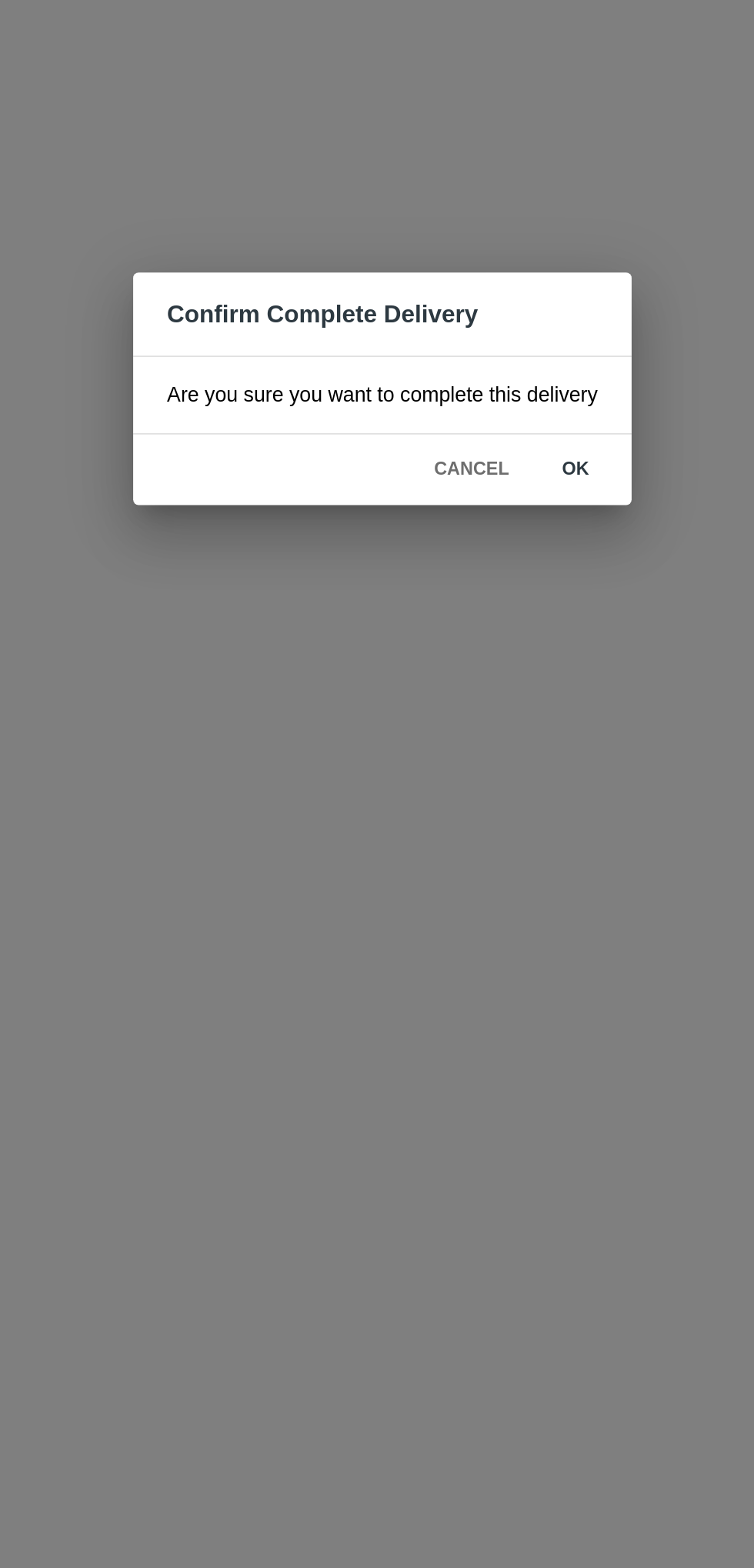
click at [480, 829] on button "ok" at bounding box center [485, 829] width 49 height 27
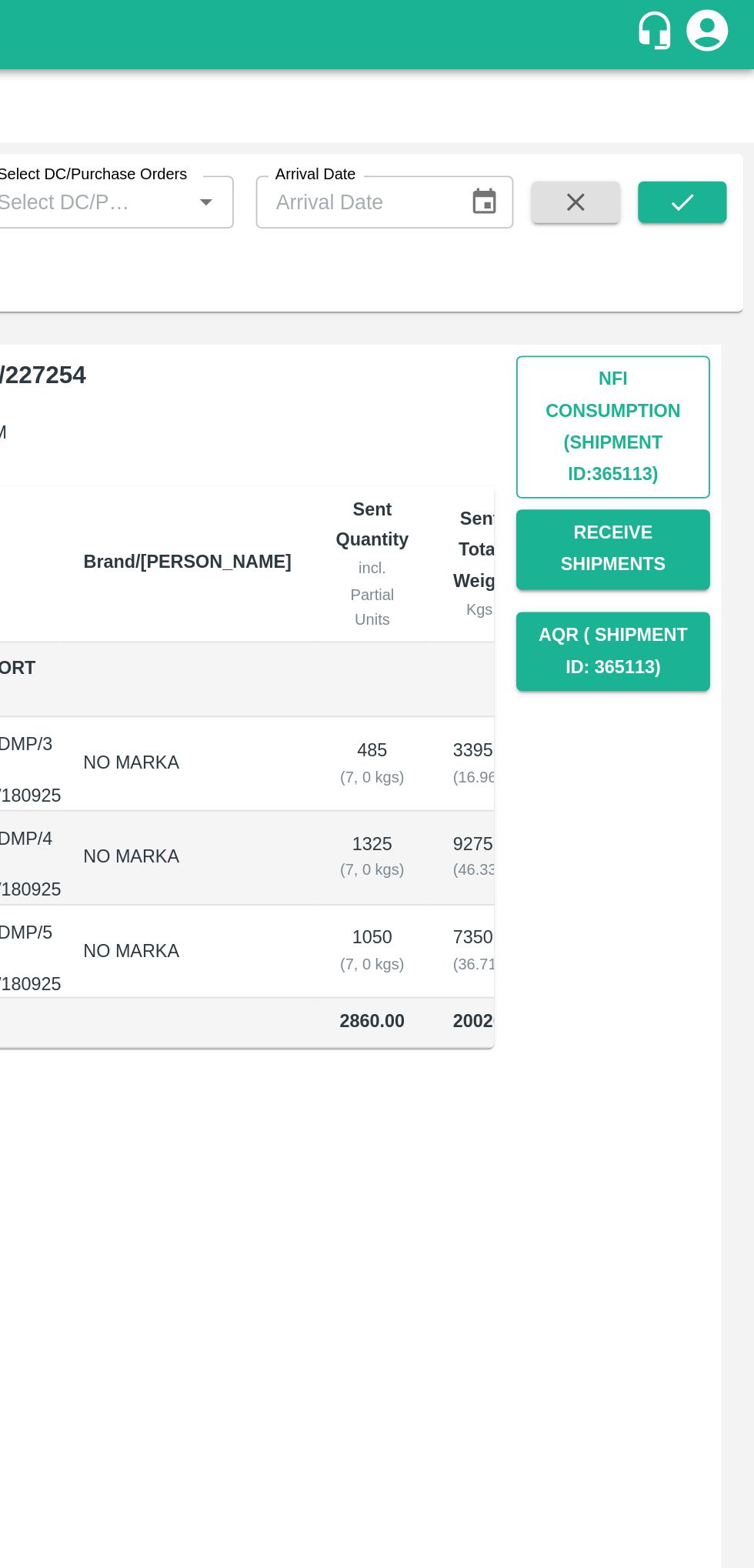
click at [664, 217] on button "Nfi Consumption (SHIPMENT ID: 365113 )" at bounding box center [675, 237] width 107 height 79
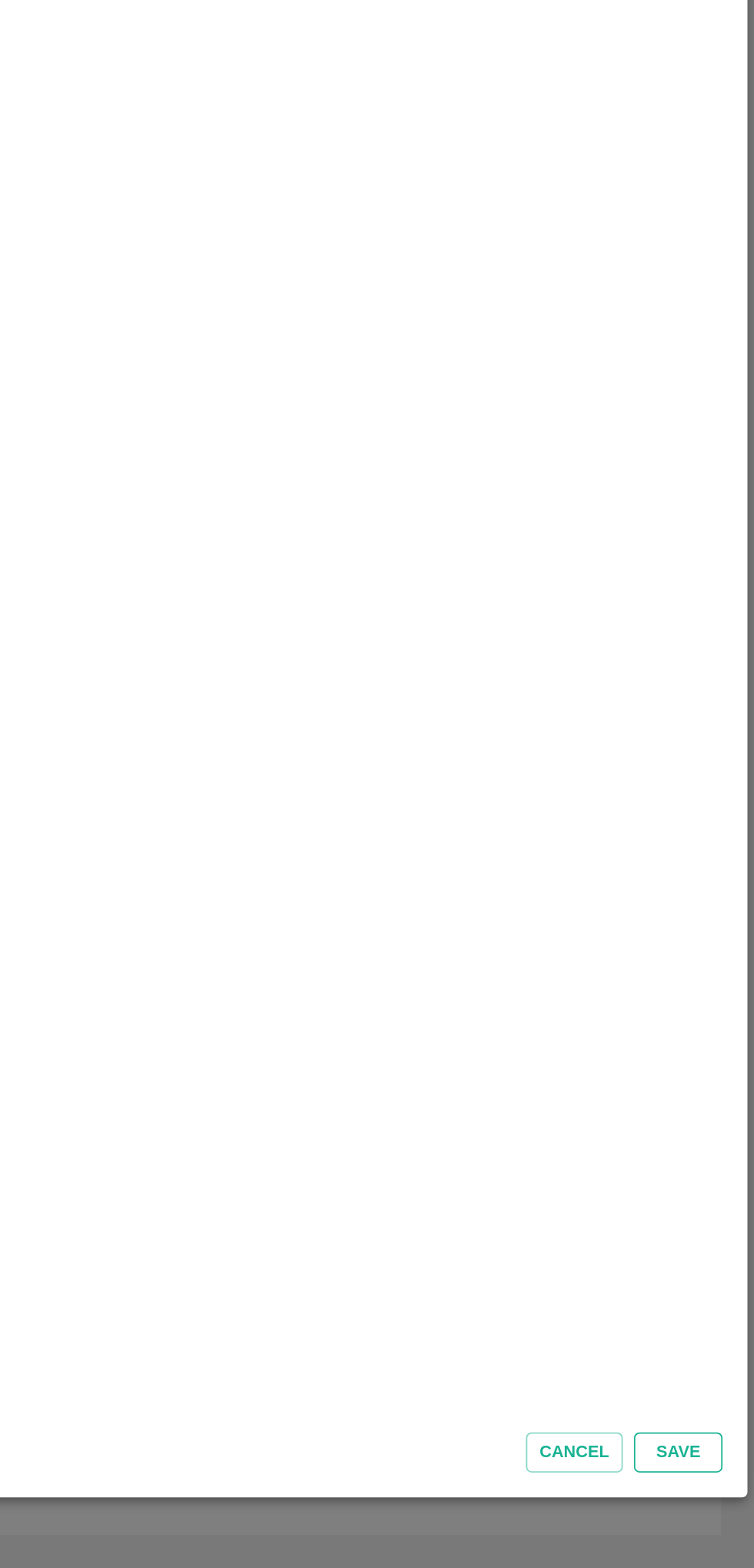
click at [704, 1496] on button "Save" at bounding box center [711, 1503] width 49 height 23
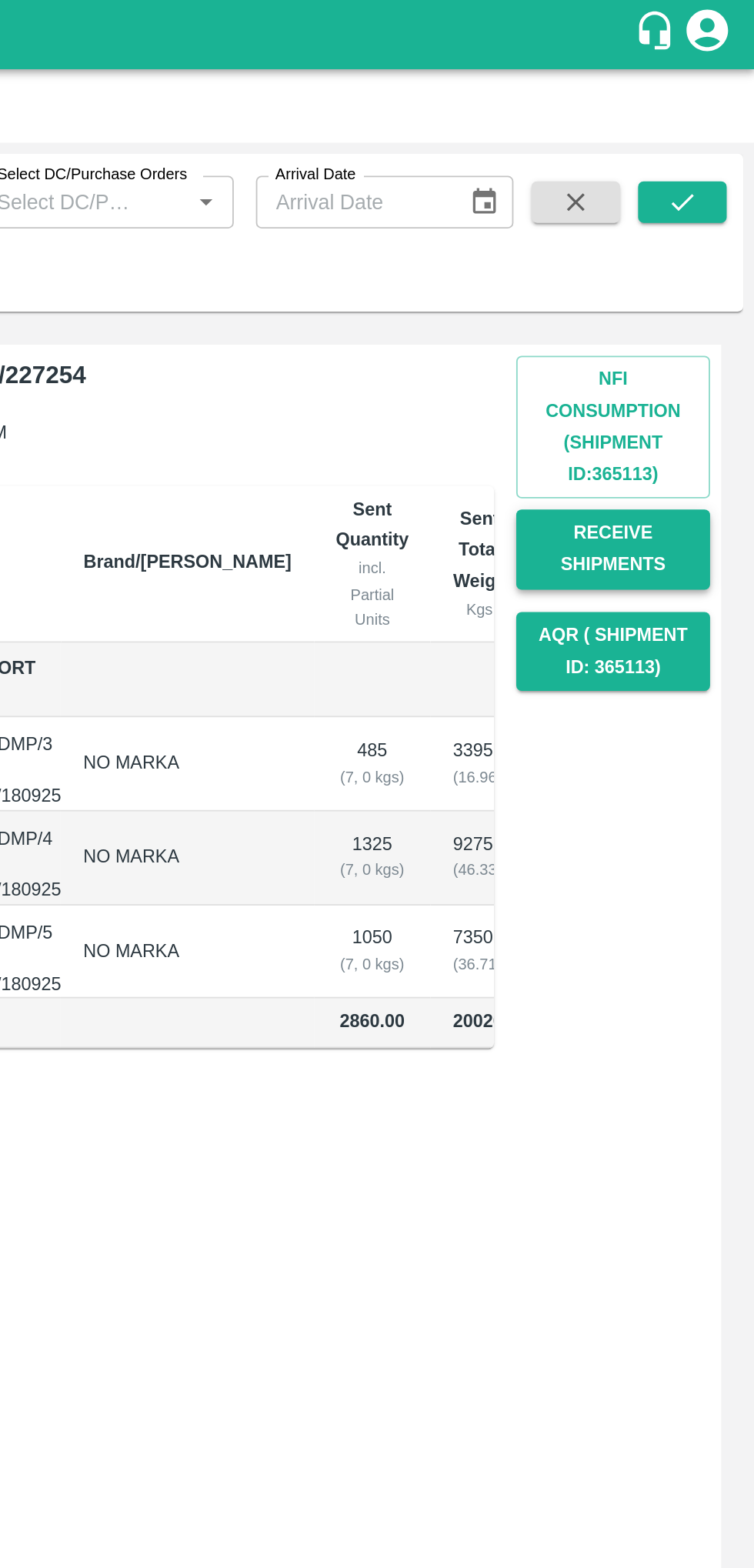
click at [675, 309] on button "Receive Shipments" at bounding box center [675, 305] width 107 height 45
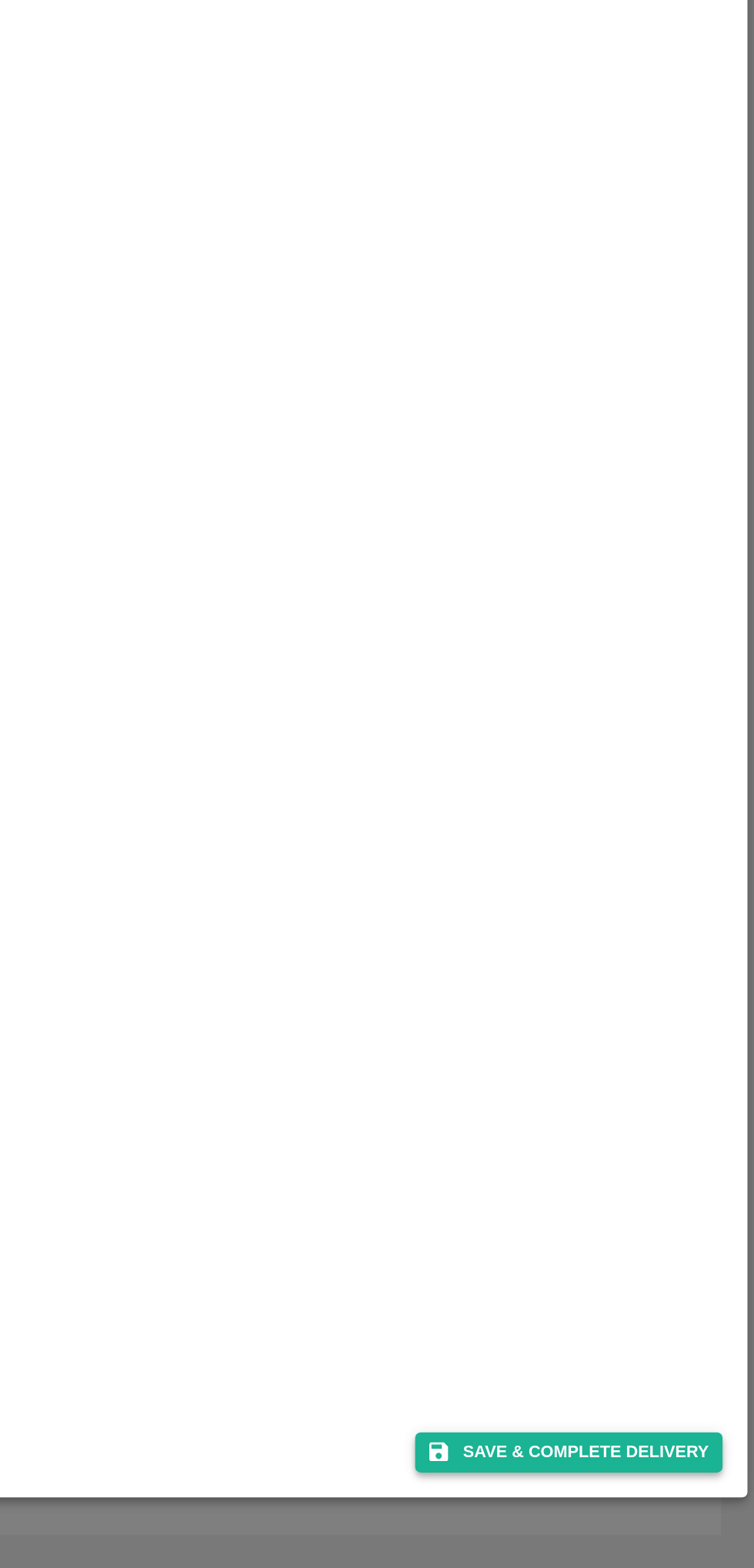
click at [621, 1501] on button "Save & Complete Delivery" at bounding box center [650, 1503] width 171 height 23
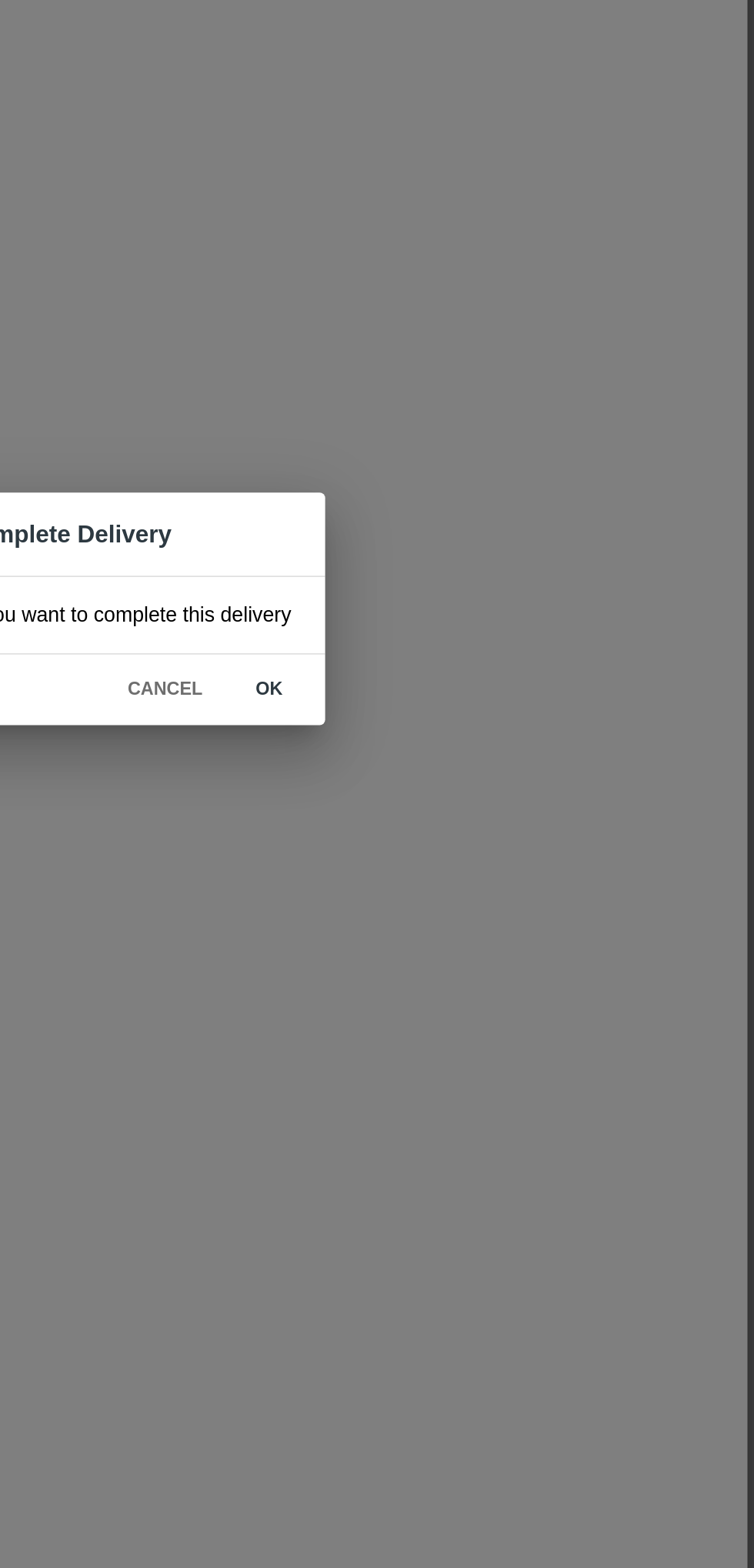
click at [470, 824] on button "ok" at bounding box center [485, 829] width 49 height 27
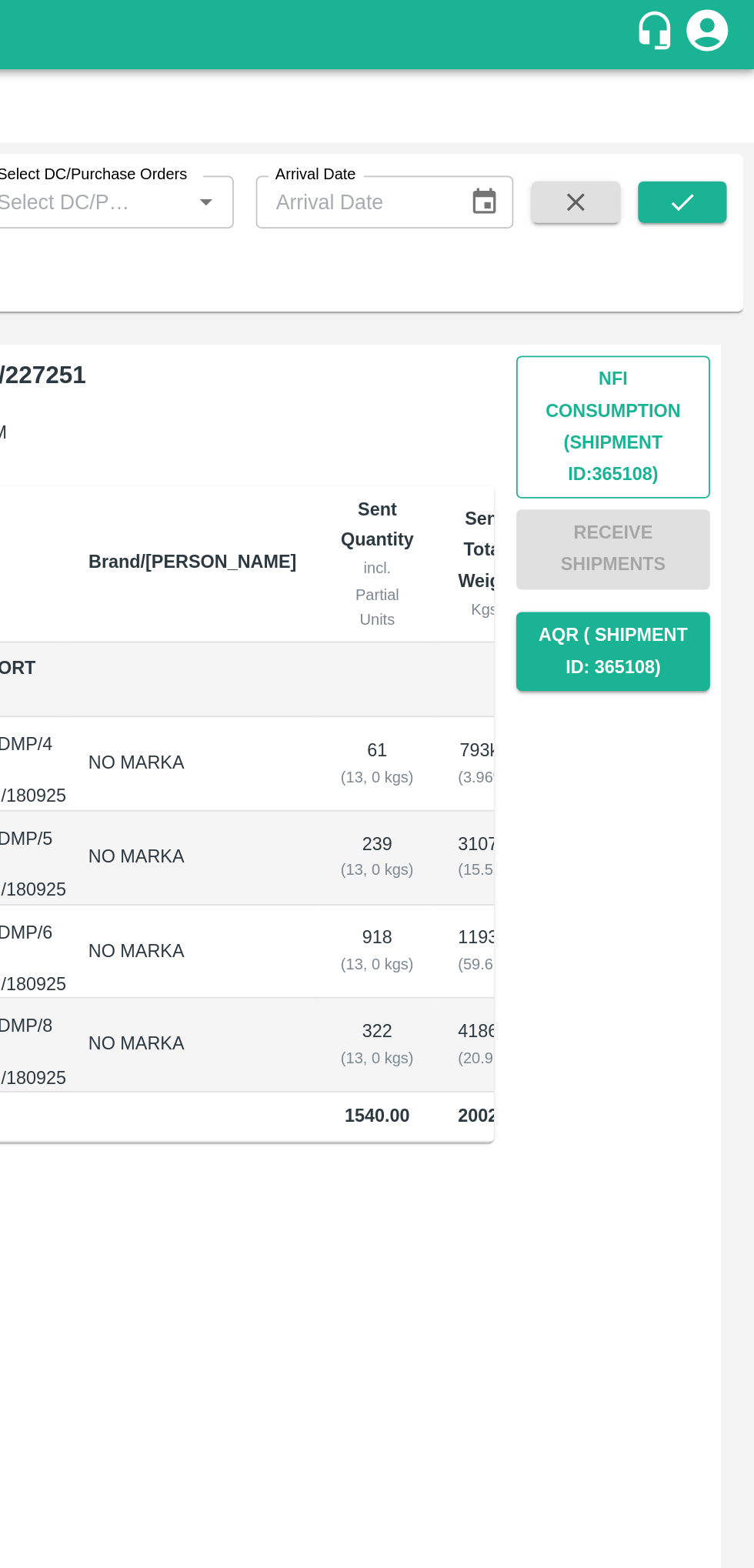
click at [676, 231] on button "Nfi Consumption (SHIPMENT ID: 365108 )" at bounding box center [675, 237] width 107 height 79
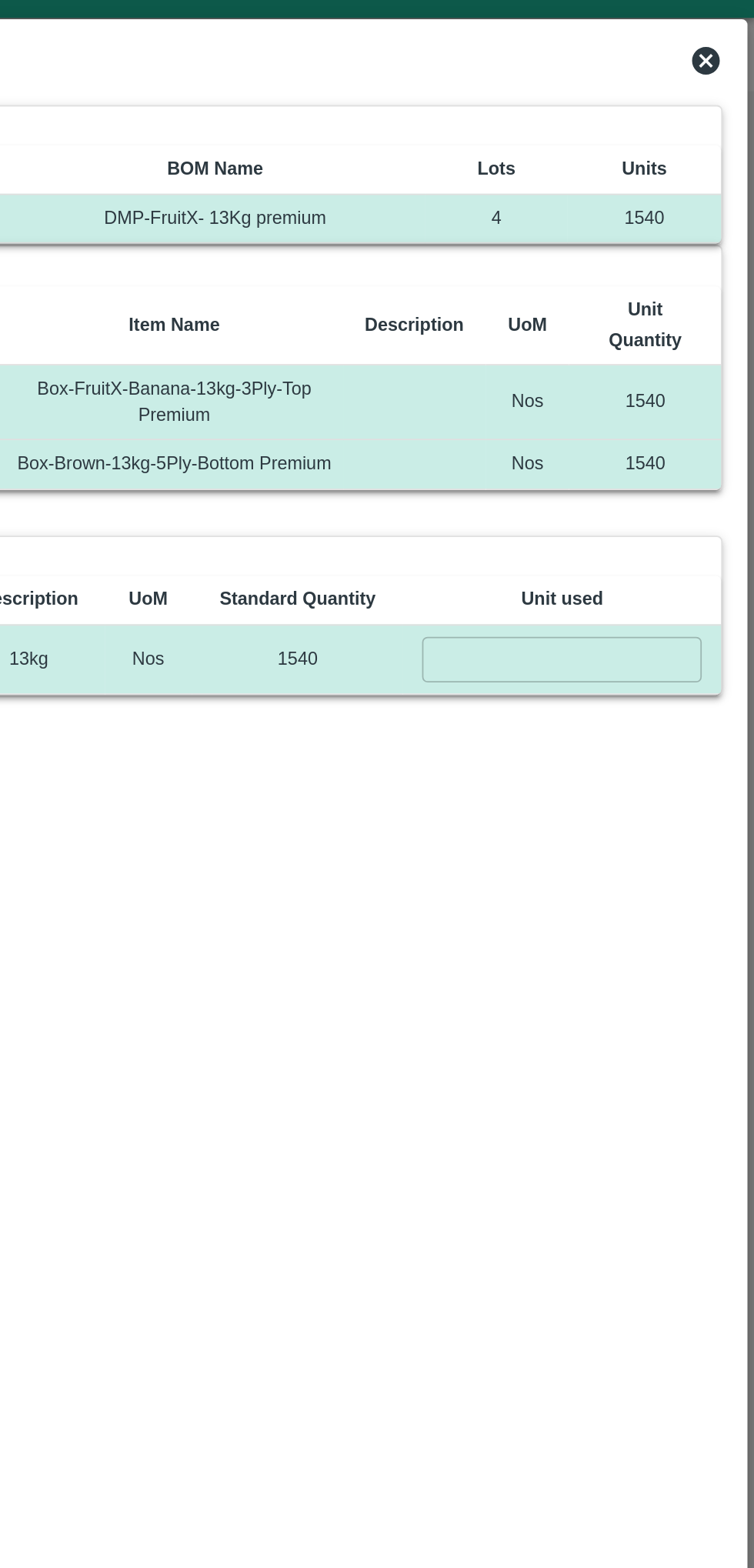
click at [605, 387] on input "number" at bounding box center [647, 395] width 156 height 25
type input "1540"
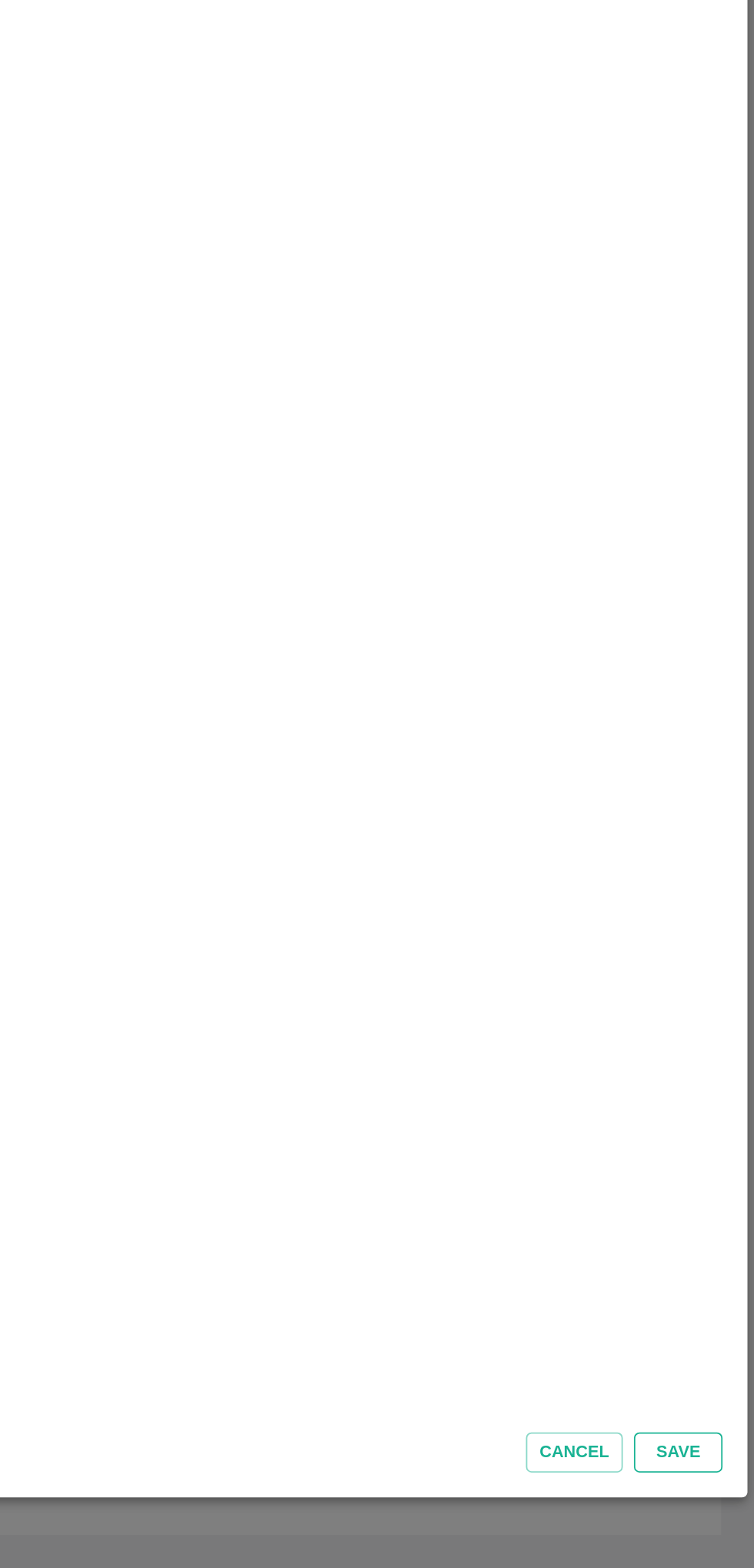
click at [708, 1501] on button "Save" at bounding box center [711, 1503] width 49 height 23
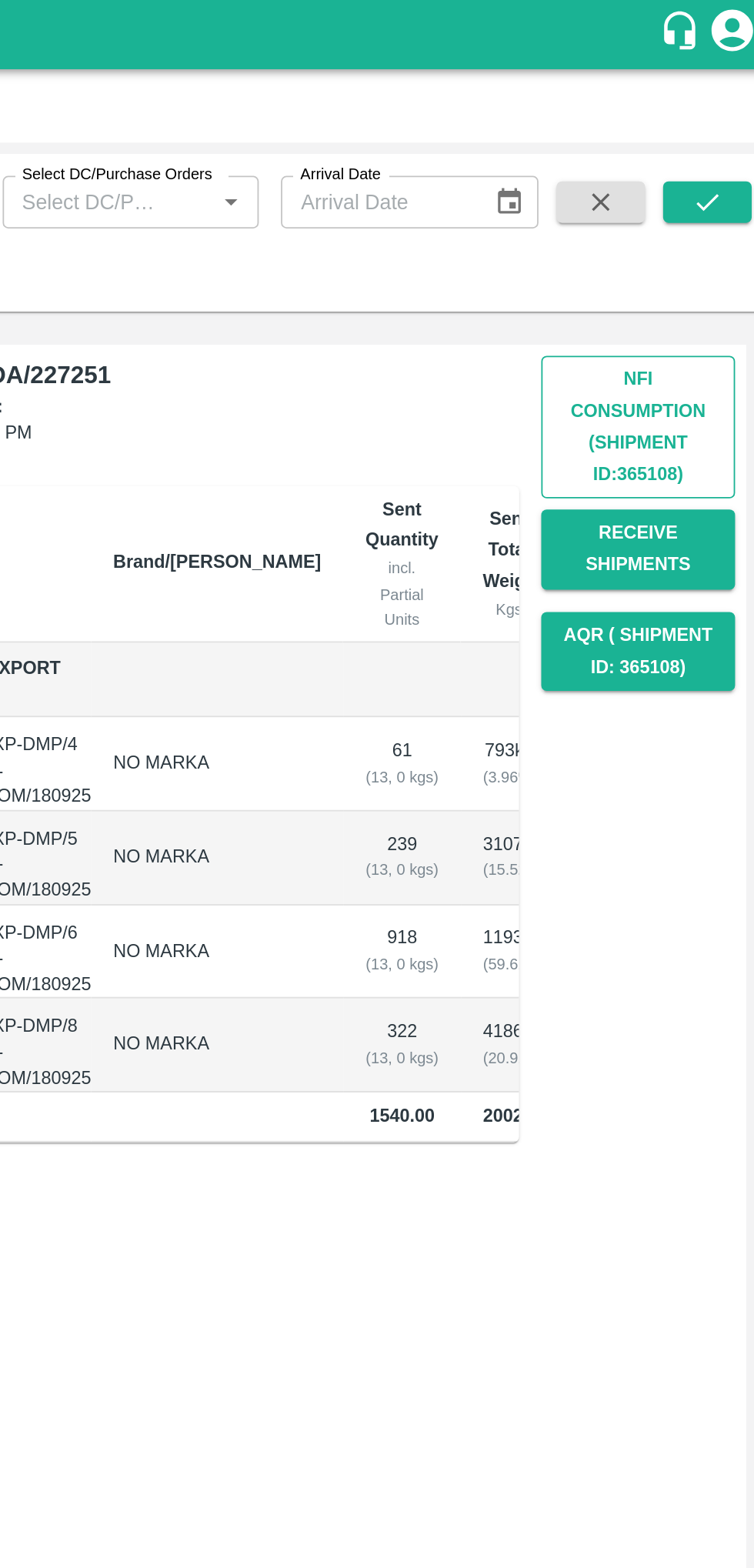
click at [654, 244] on button "Nfi Consumption (SHIPMENT ID: 365108 )" at bounding box center [675, 237] width 107 height 79
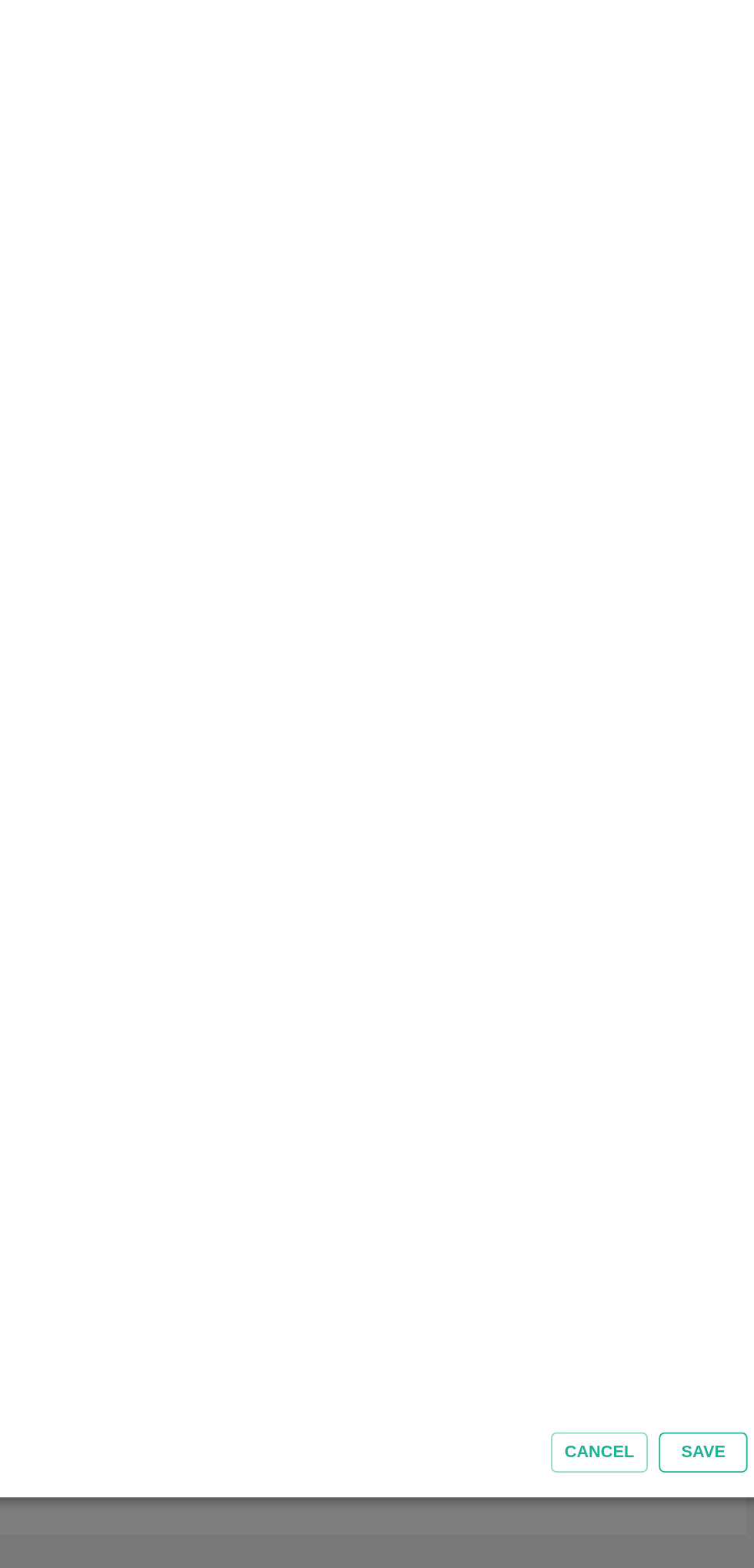
click at [710, 1500] on button "Save" at bounding box center [711, 1503] width 49 height 23
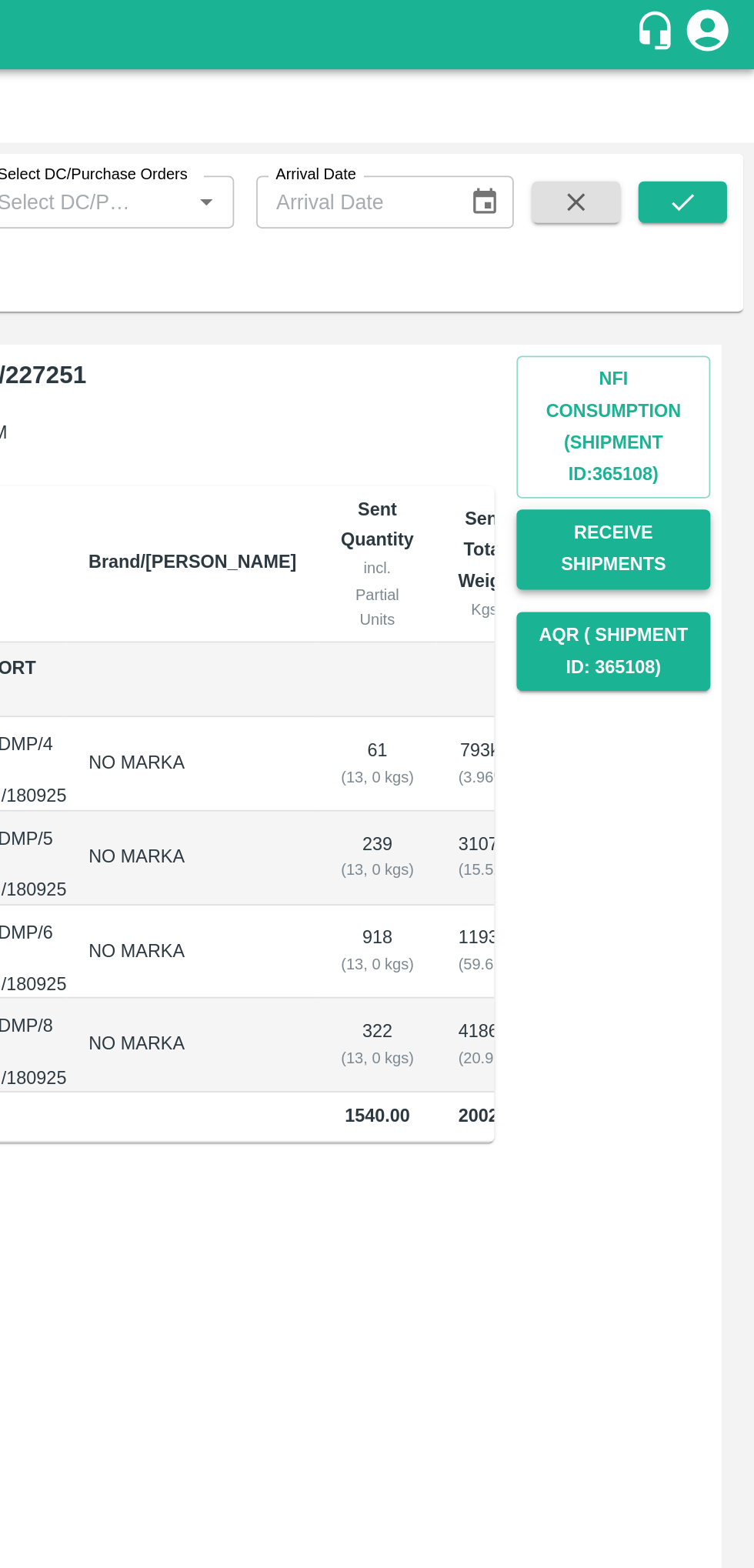
click at [655, 306] on button "Receive Shipments" at bounding box center [675, 305] width 107 height 45
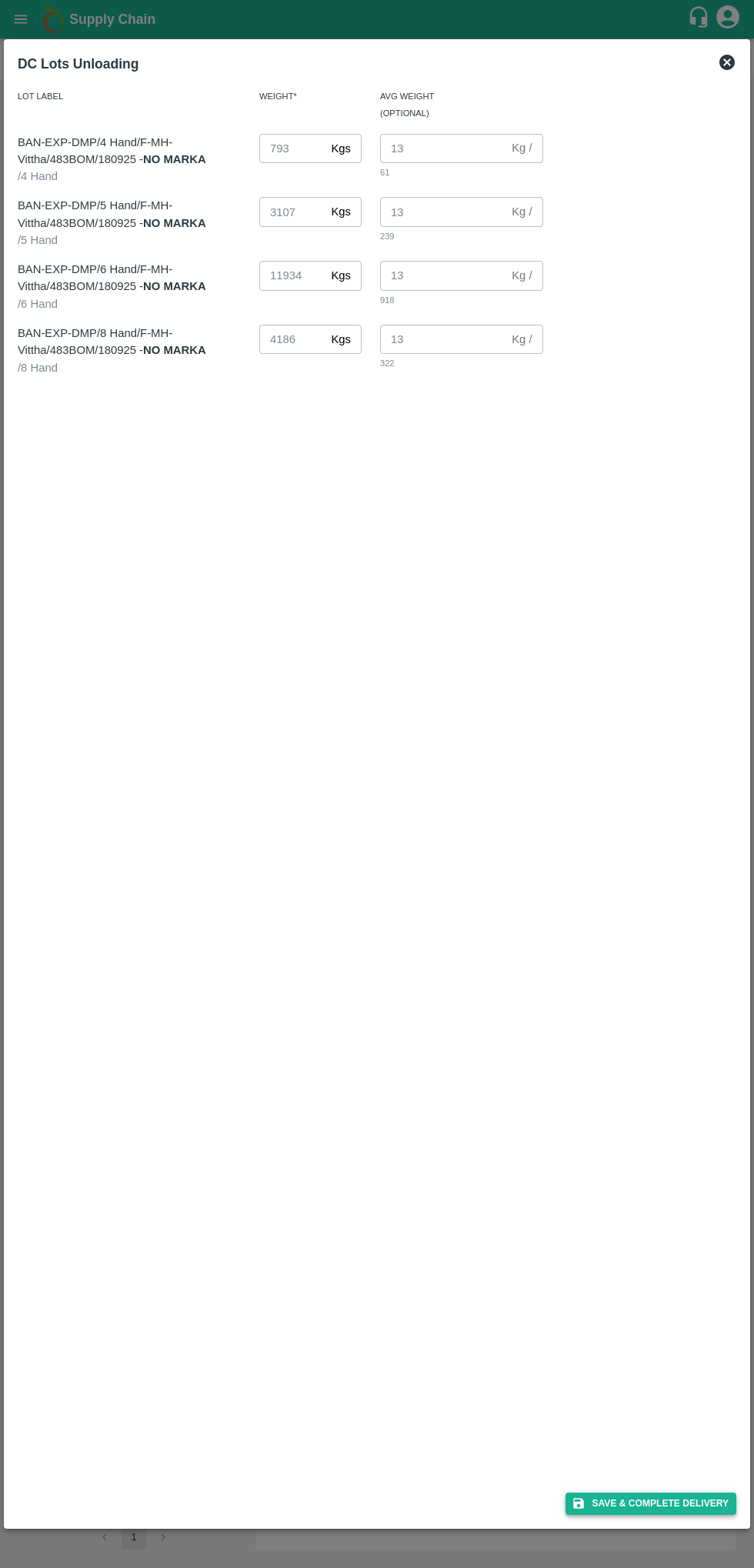
click at [677, 1496] on button "Save & Complete Delivery" at bounding box center [650, 1503] width 171 height 23
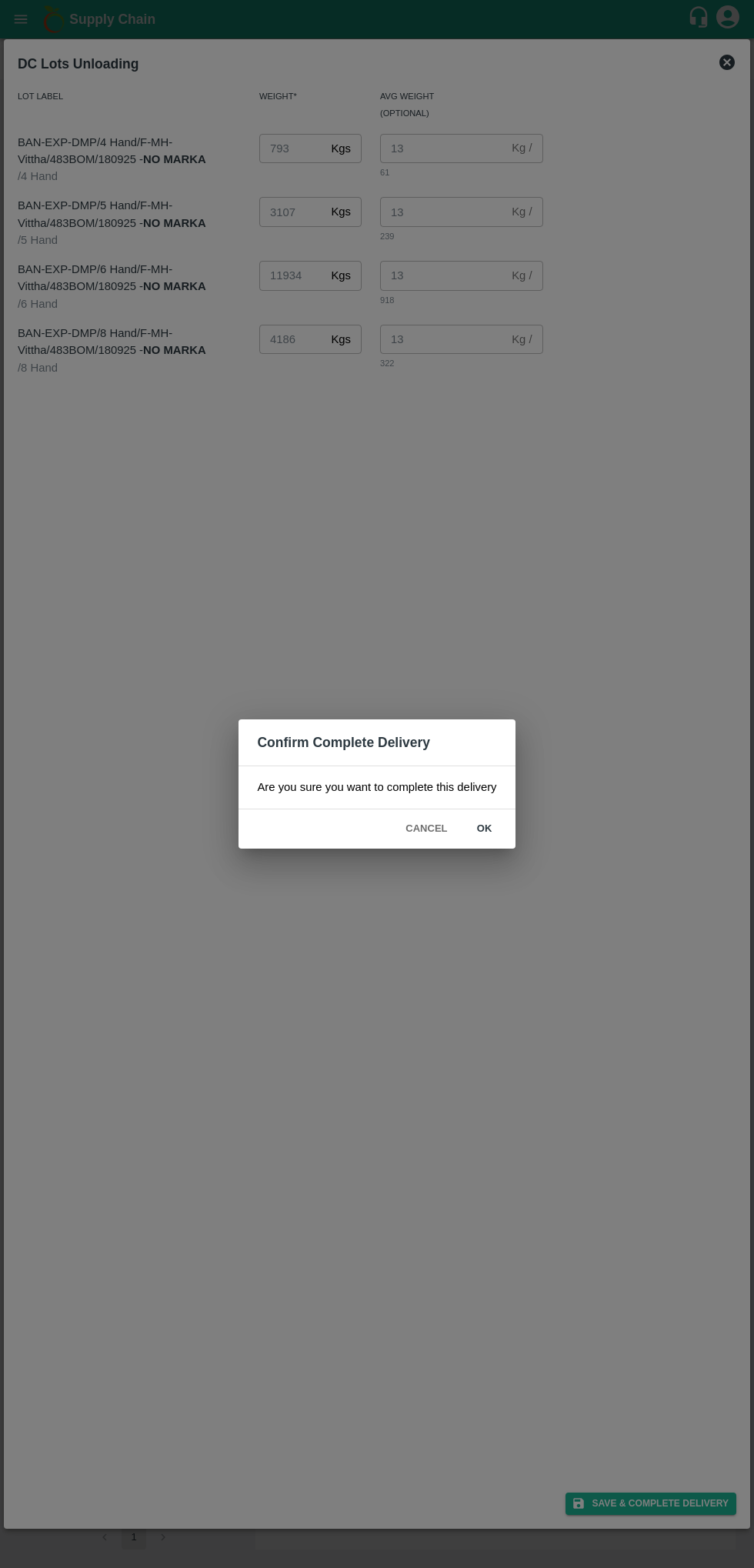
click at [484, 828] on button "ok" at bounding box center [485, 829] width 49 height 27
